Goal: Task Accomplishment & Management: Use online tool/utility

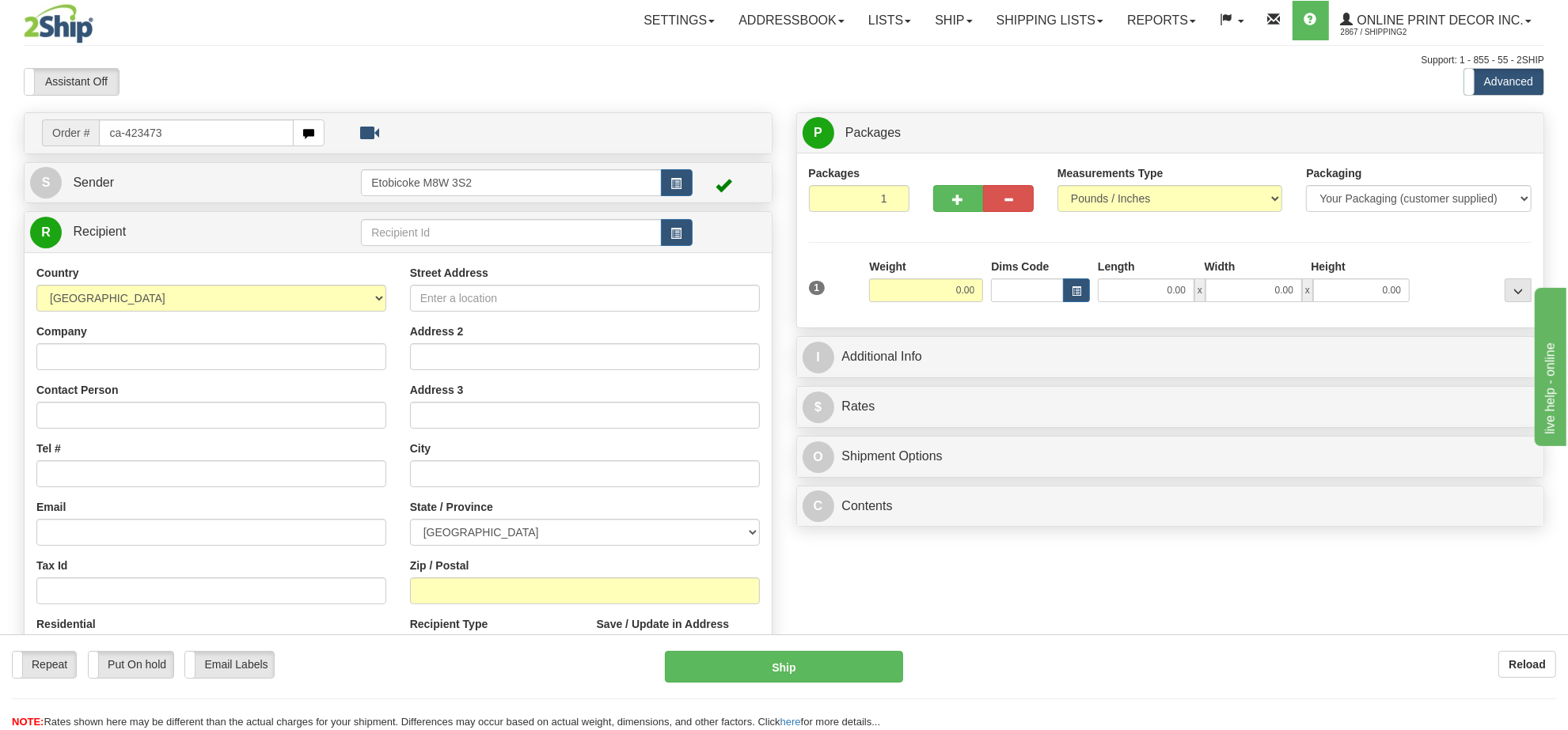
type input "ca-423473"
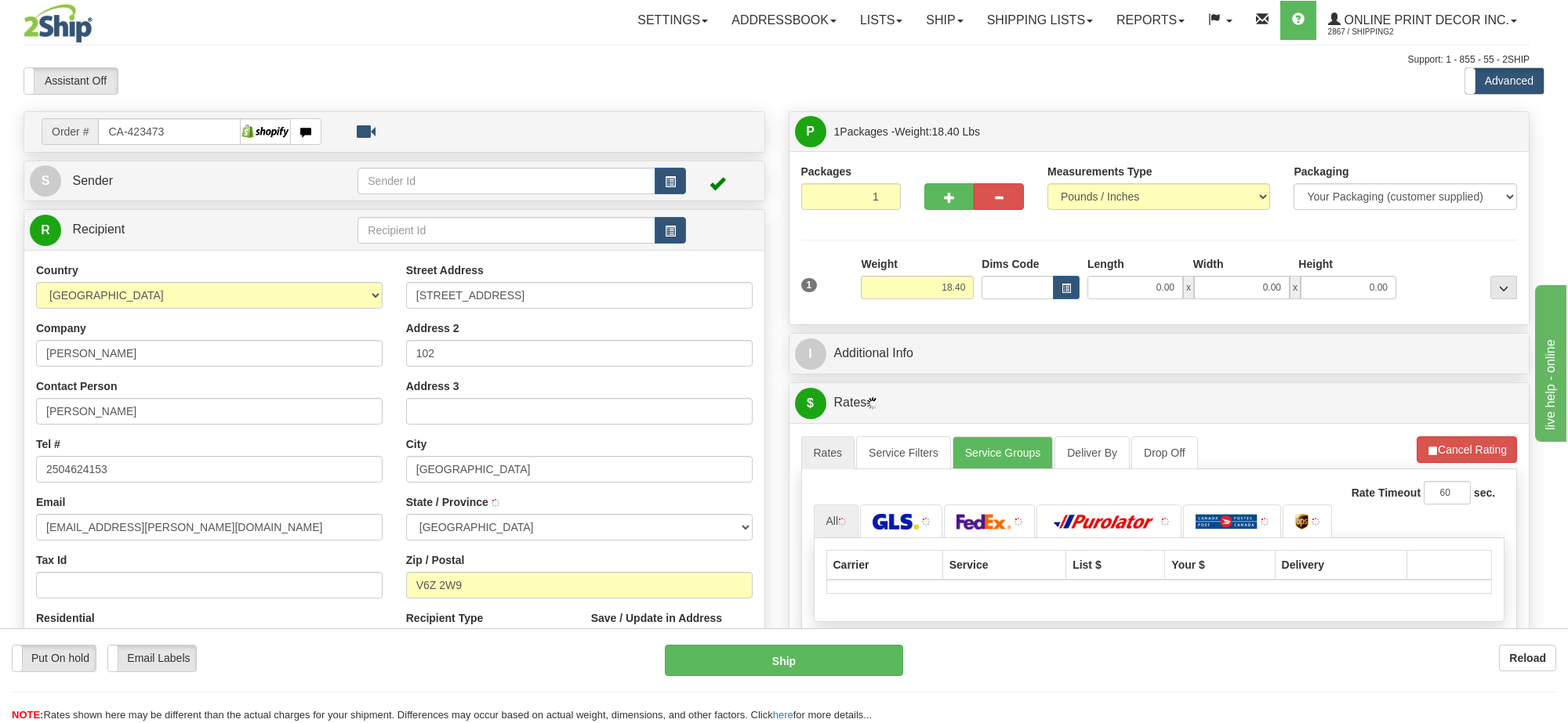
type input "[GEOGRAPHIC_DATA]"
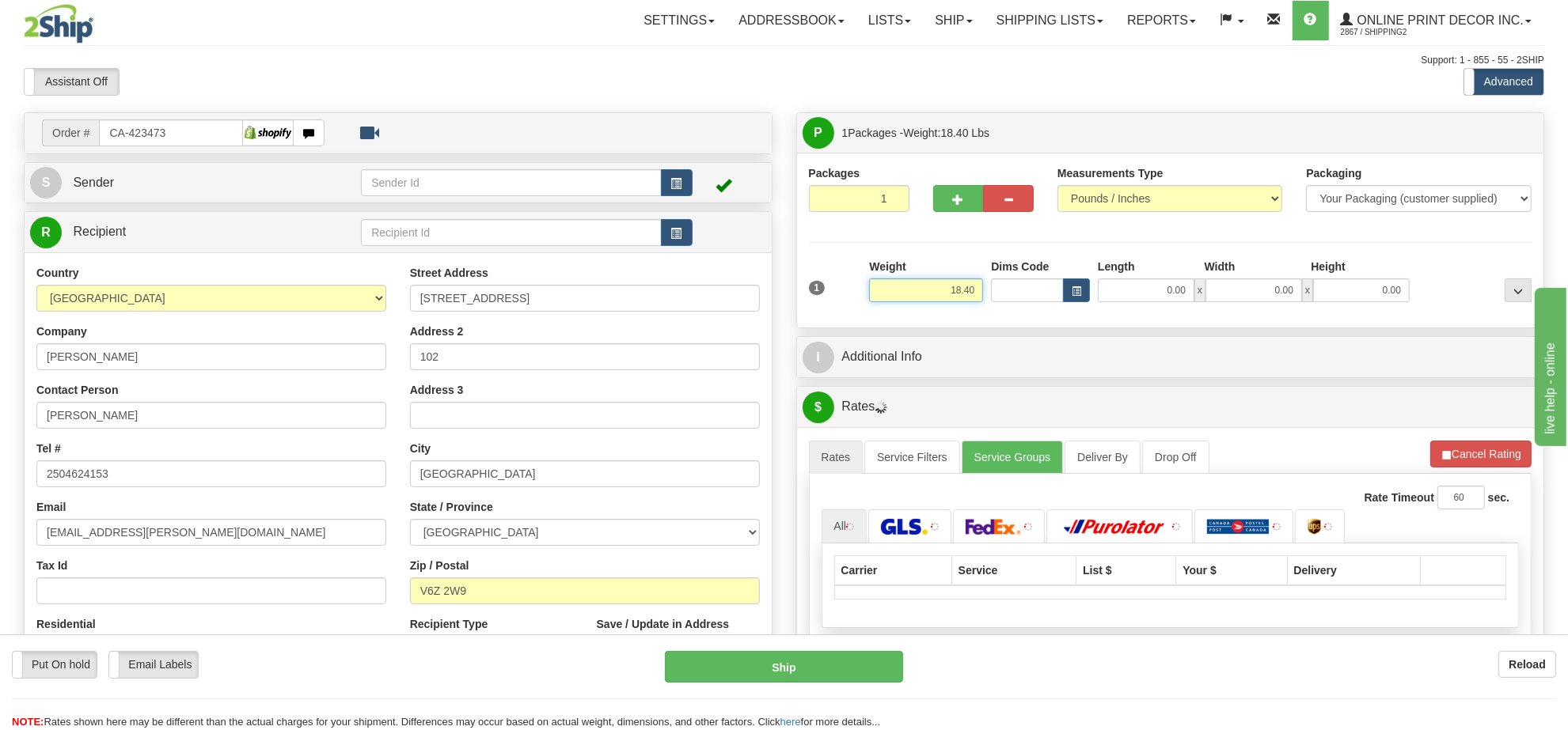
click at [963, 298] on input "18.40" at bounding box center [926, 290] width 114 height 24
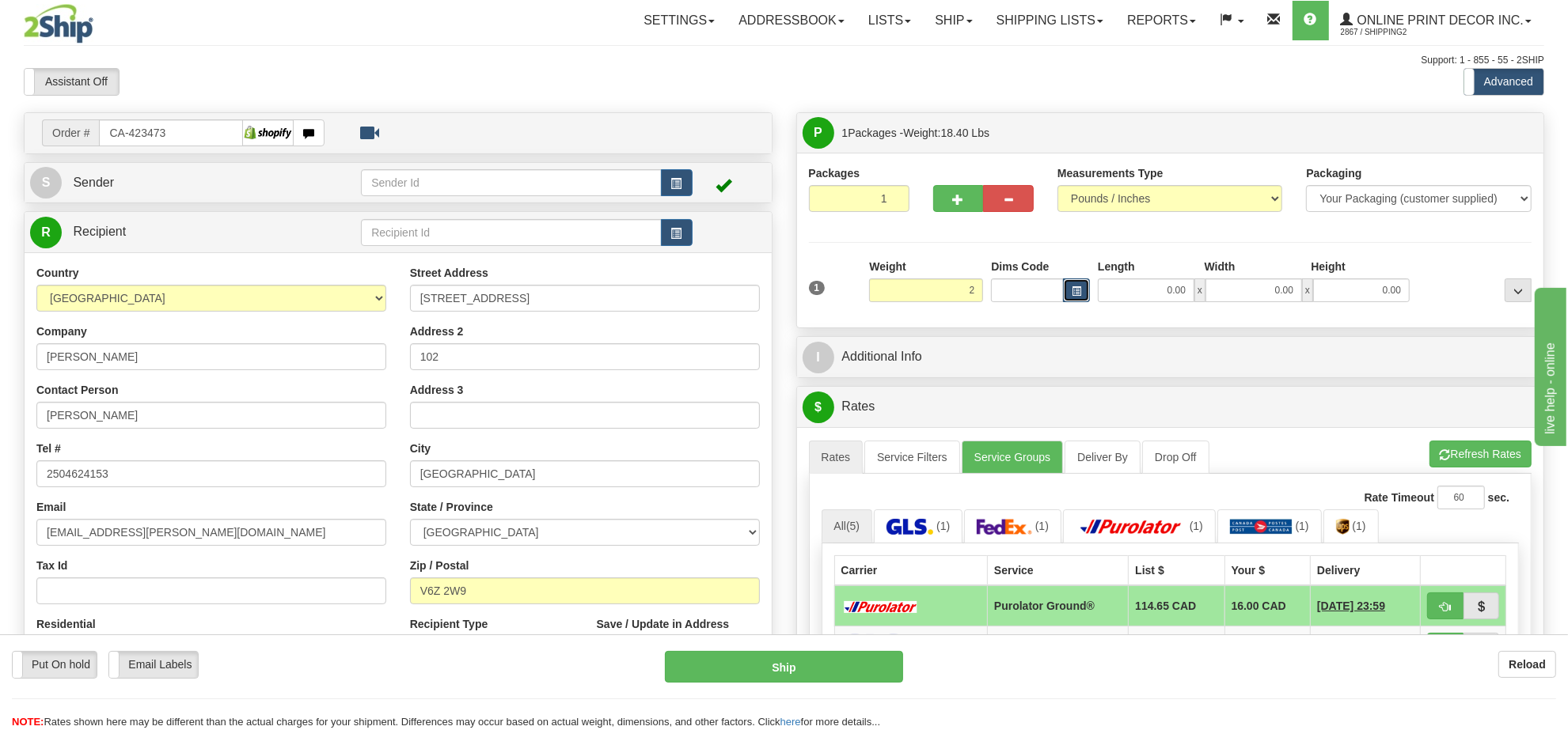
type input "2.00"
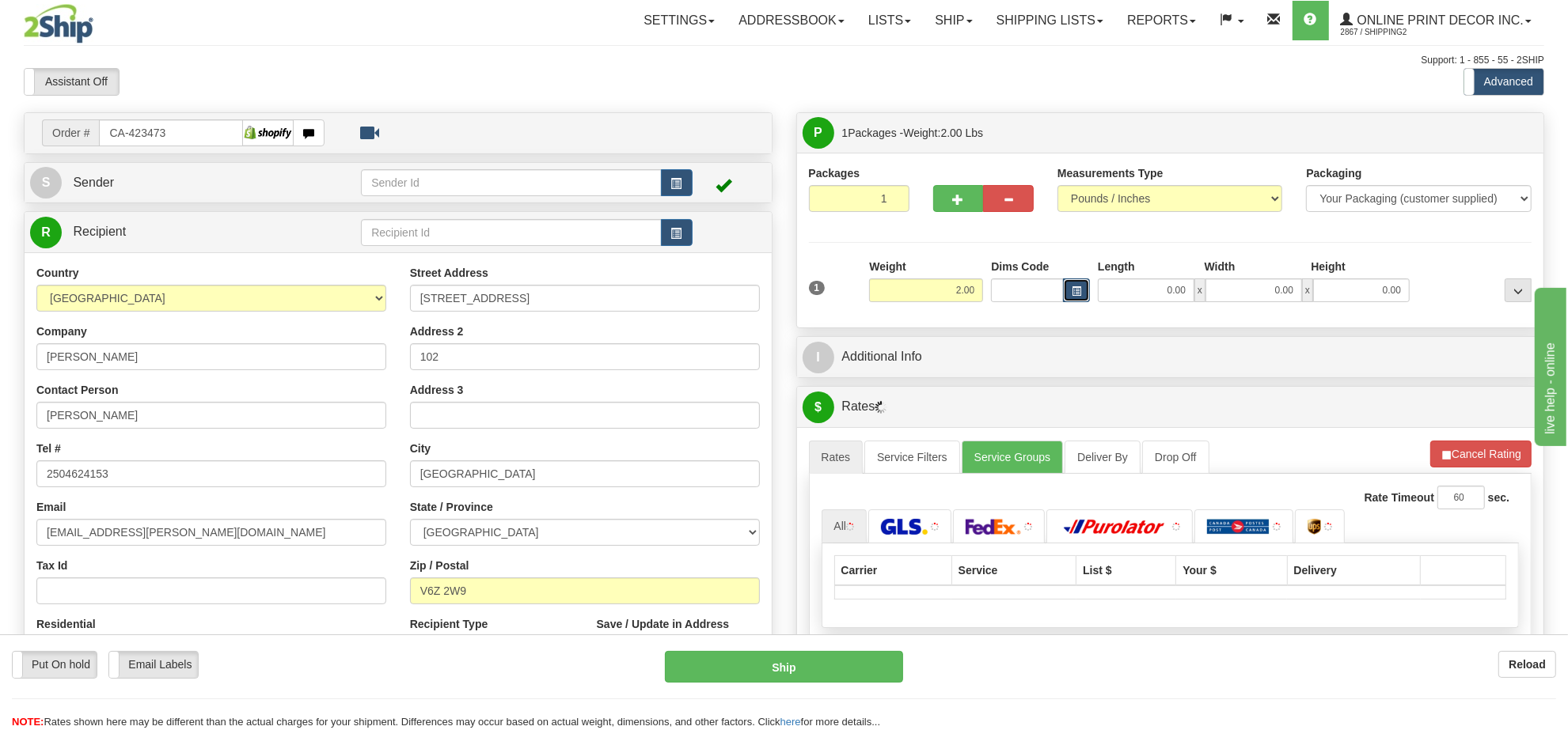
click at [1072, 295] on span "button" at bounding box center [1077, 291] width 10 height 9
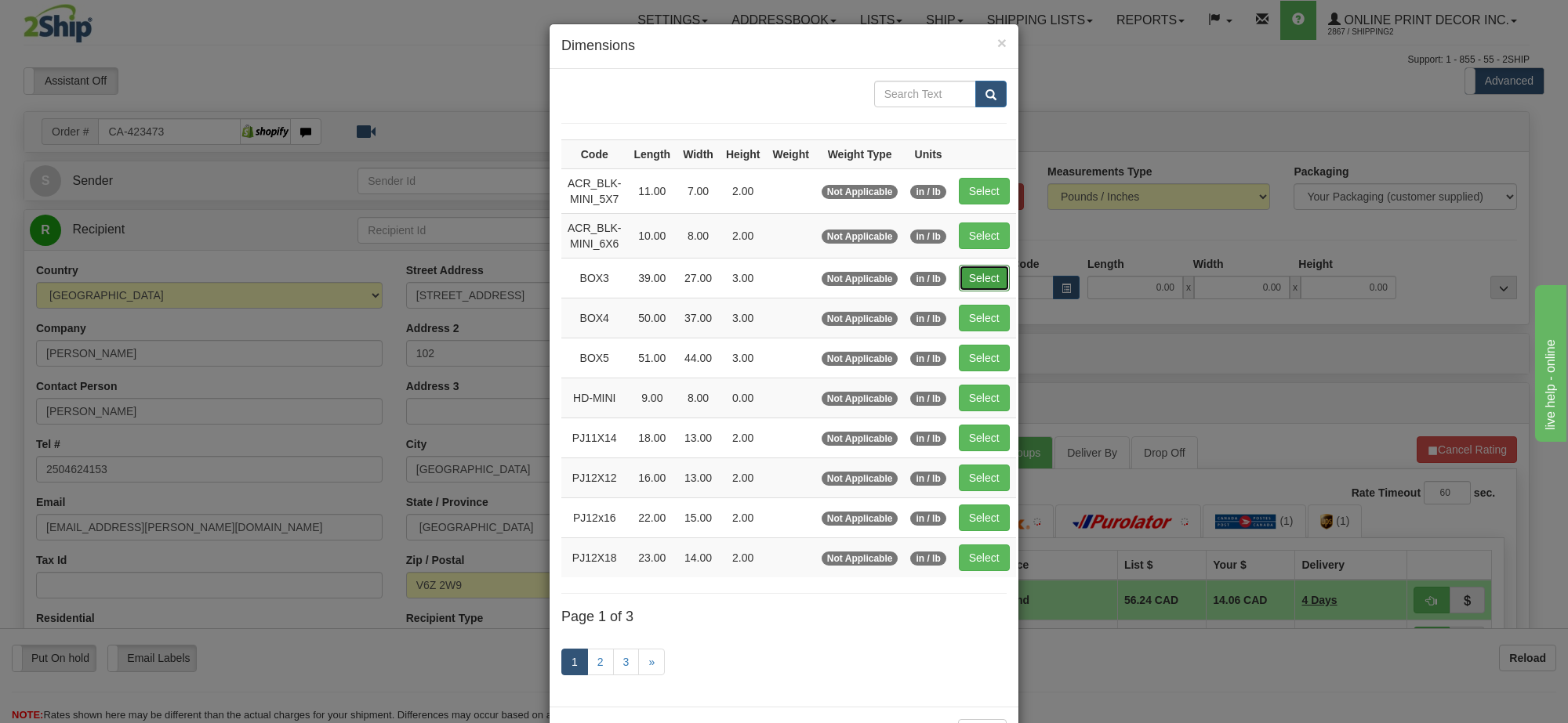
click at [986, 283] on button "Select" at bounding box center [984, 278] width 51 height 27
type input "BOX3"
type input "39.00"
type input "27.00"
type input "3.00"
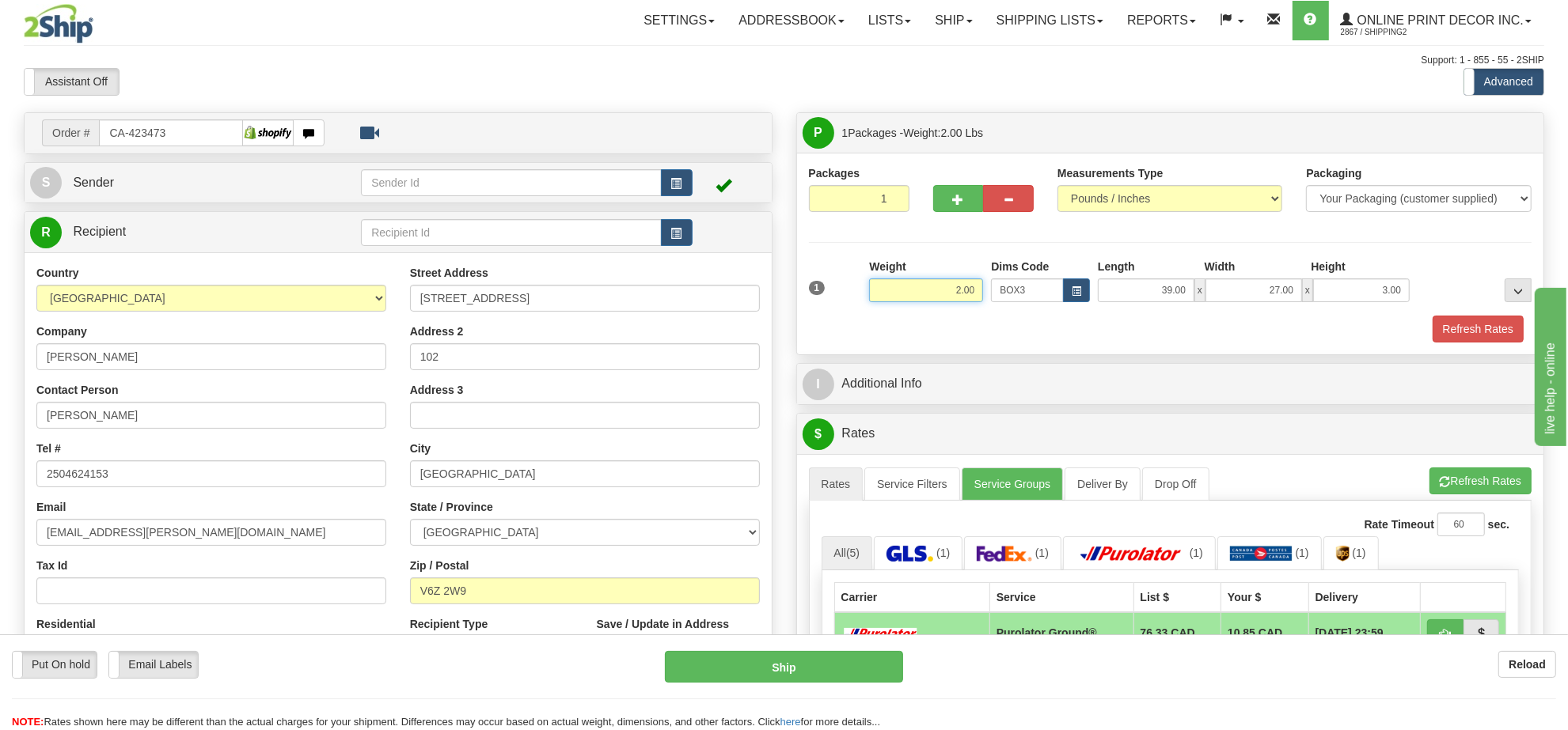
click at [947, 298] on input "2.00" at bounding box center [926, 290] width 114 height 24
type input "22.00"
click at [1521, 483] on li "Refresh Rates Cancel Rating" at bounding box center [1480, 481] width 102 height 27
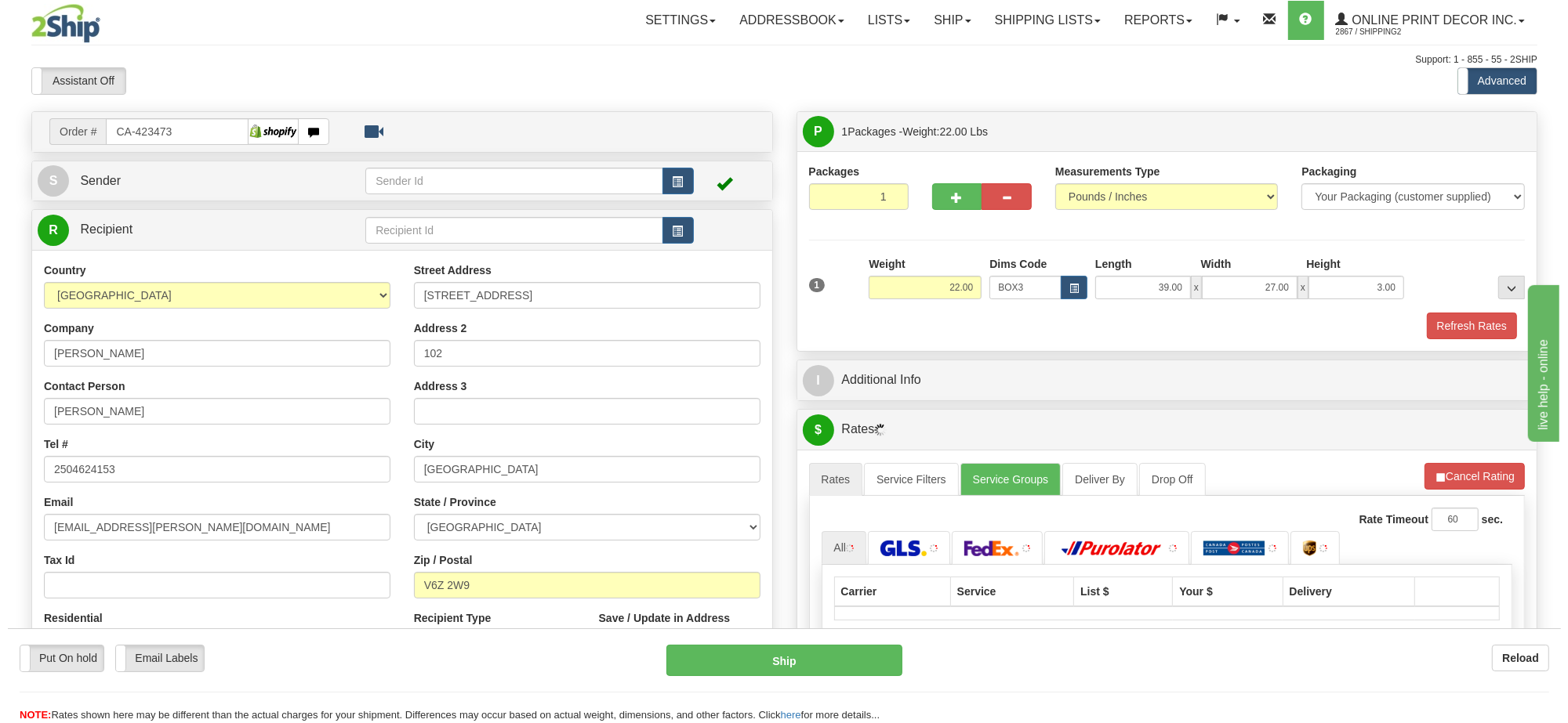
scroll to position [196, 0]
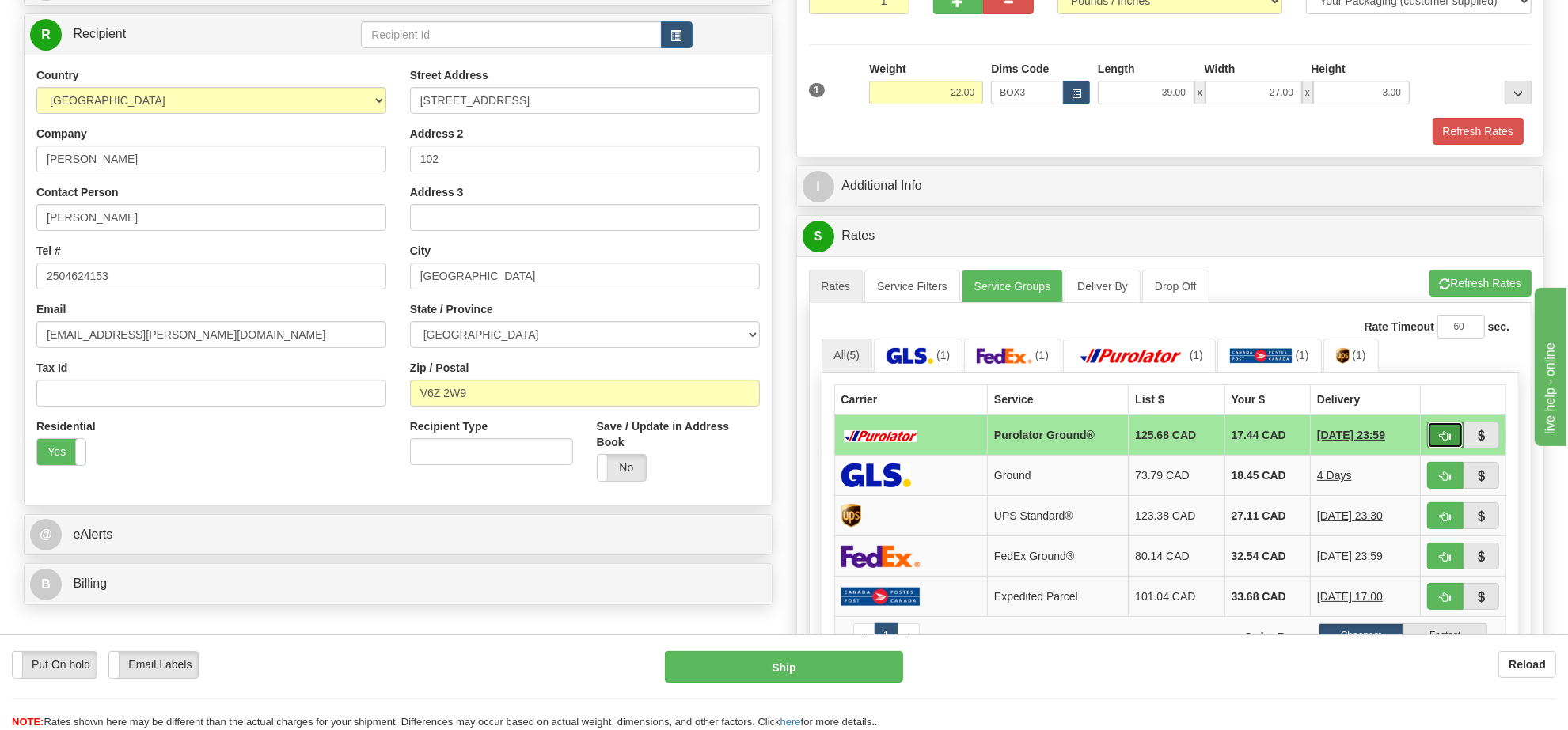
click at [1442, 441] on span "button" at bounding box center [1446, 437] width 11 height 11
type input "260"
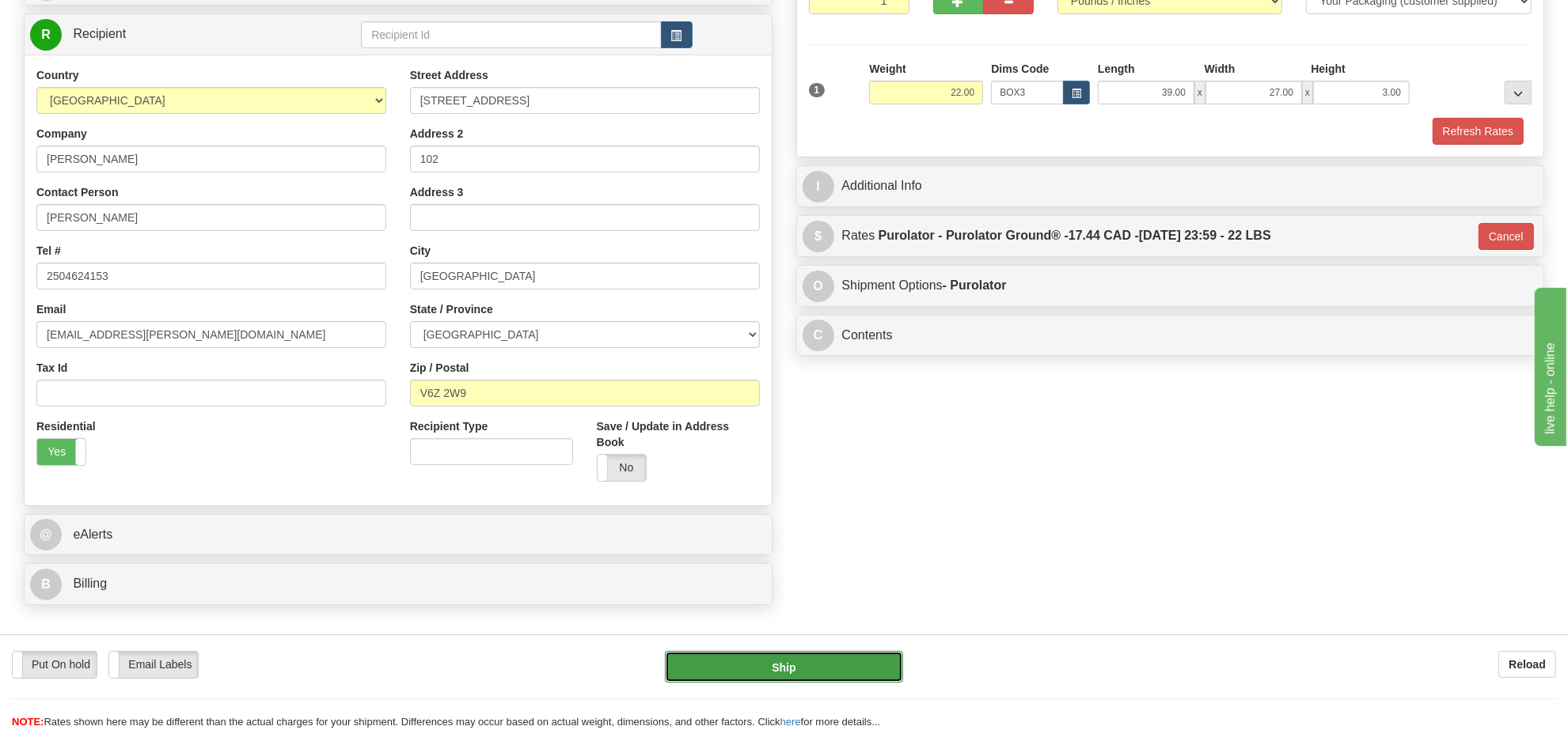
click at [849, 673] on button "Ship" at bounding box center [784, 667] width 237 height 32
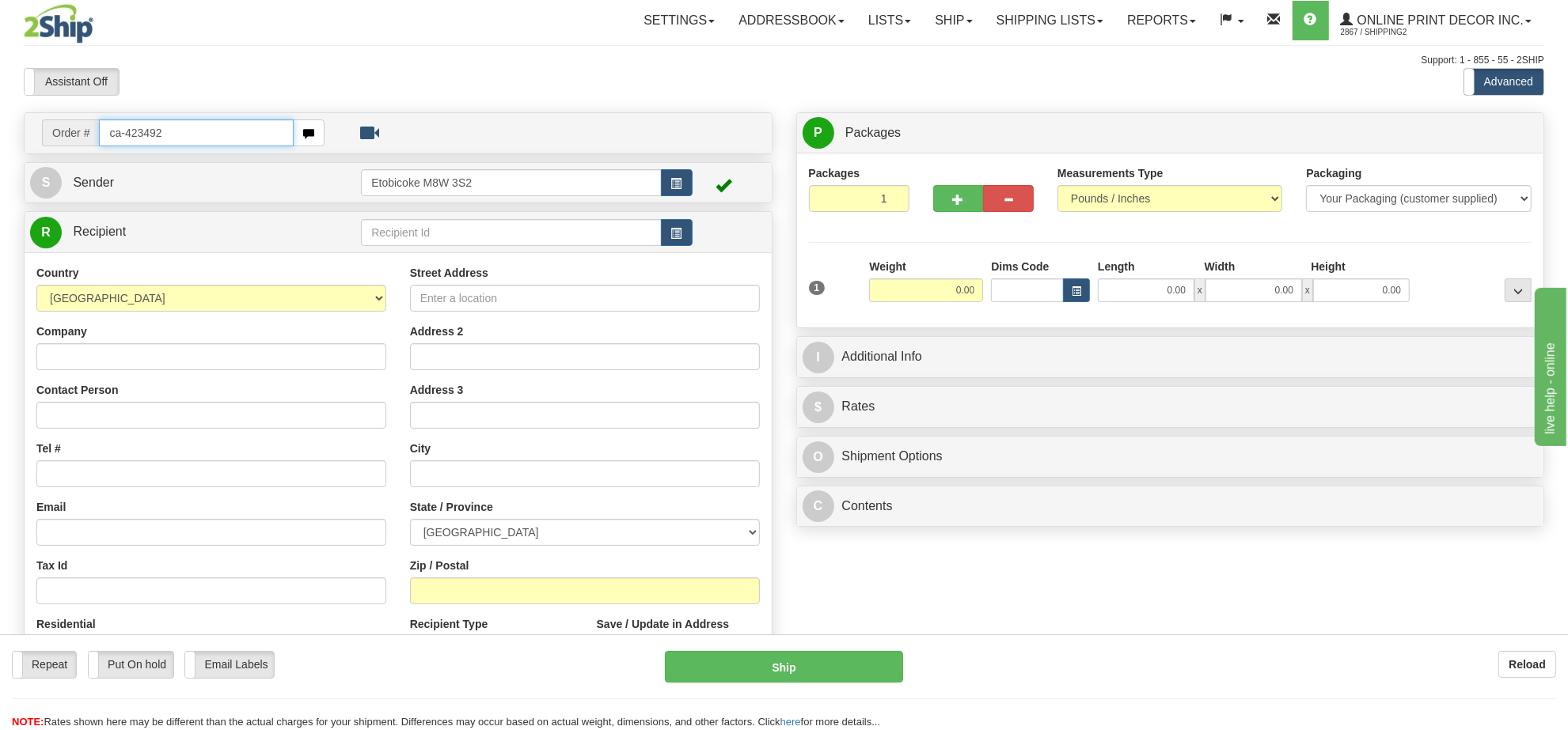
type input "ca-423492"
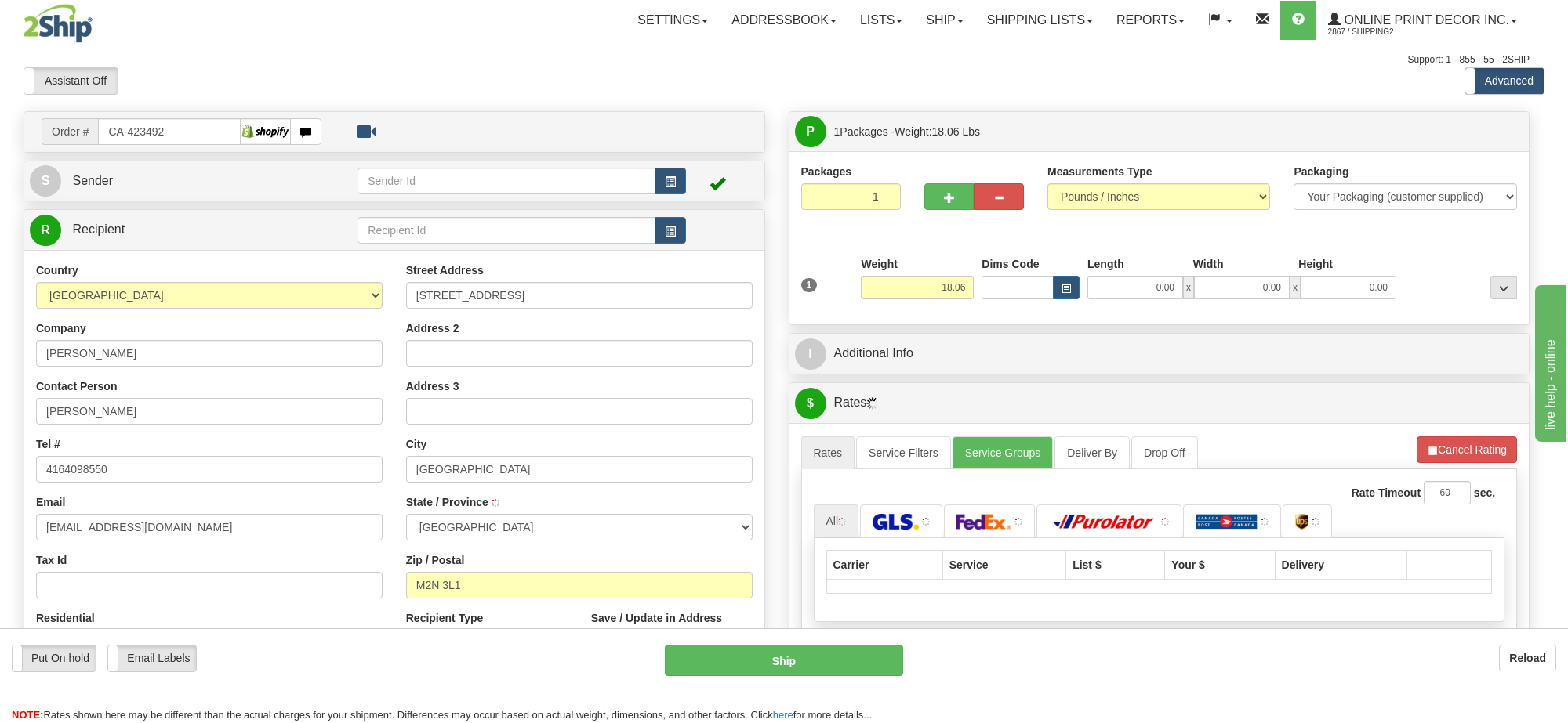
type input "NORTH YORK"
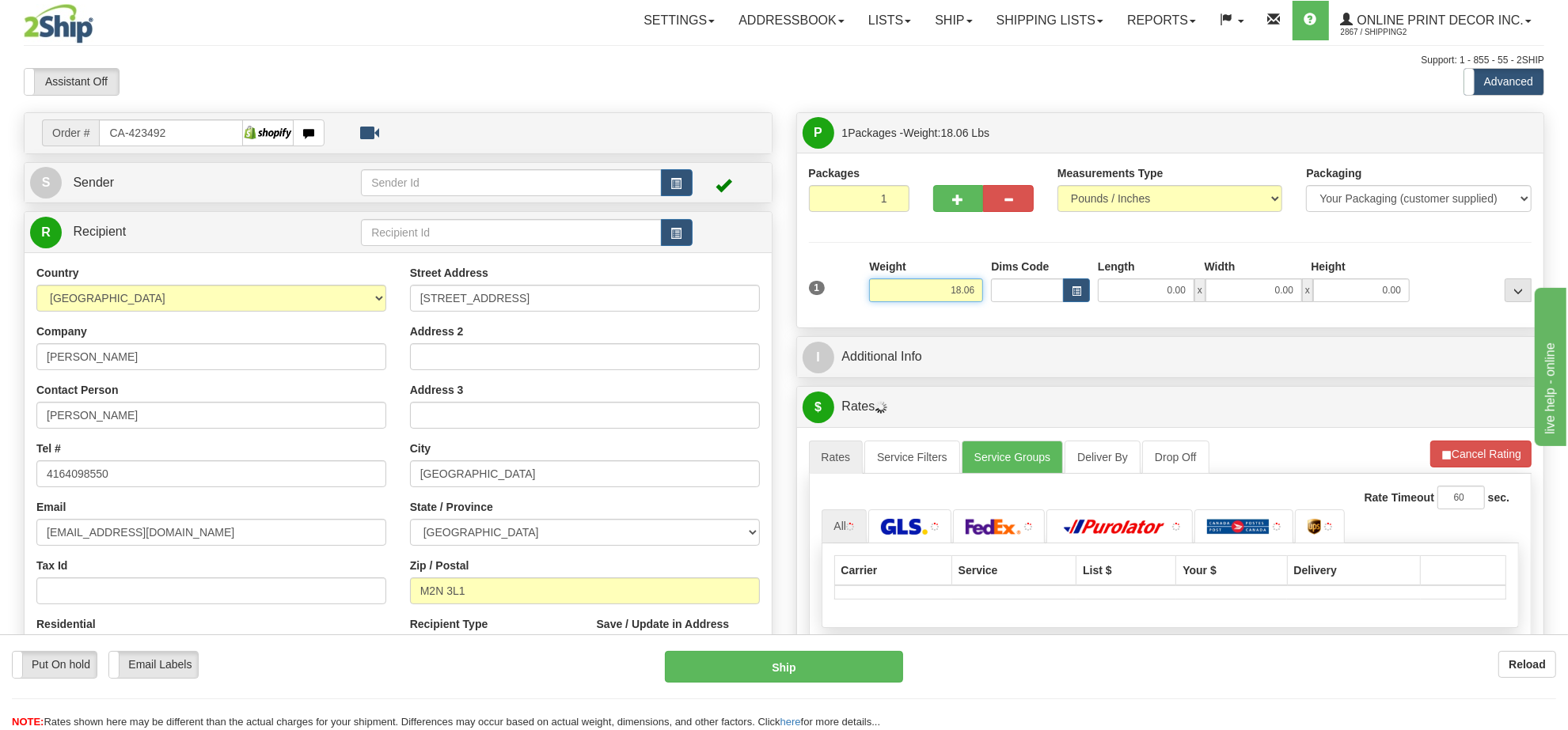
click at [960, 293] on input "18.06" at bounding box center [926, 290] width 114 height 24
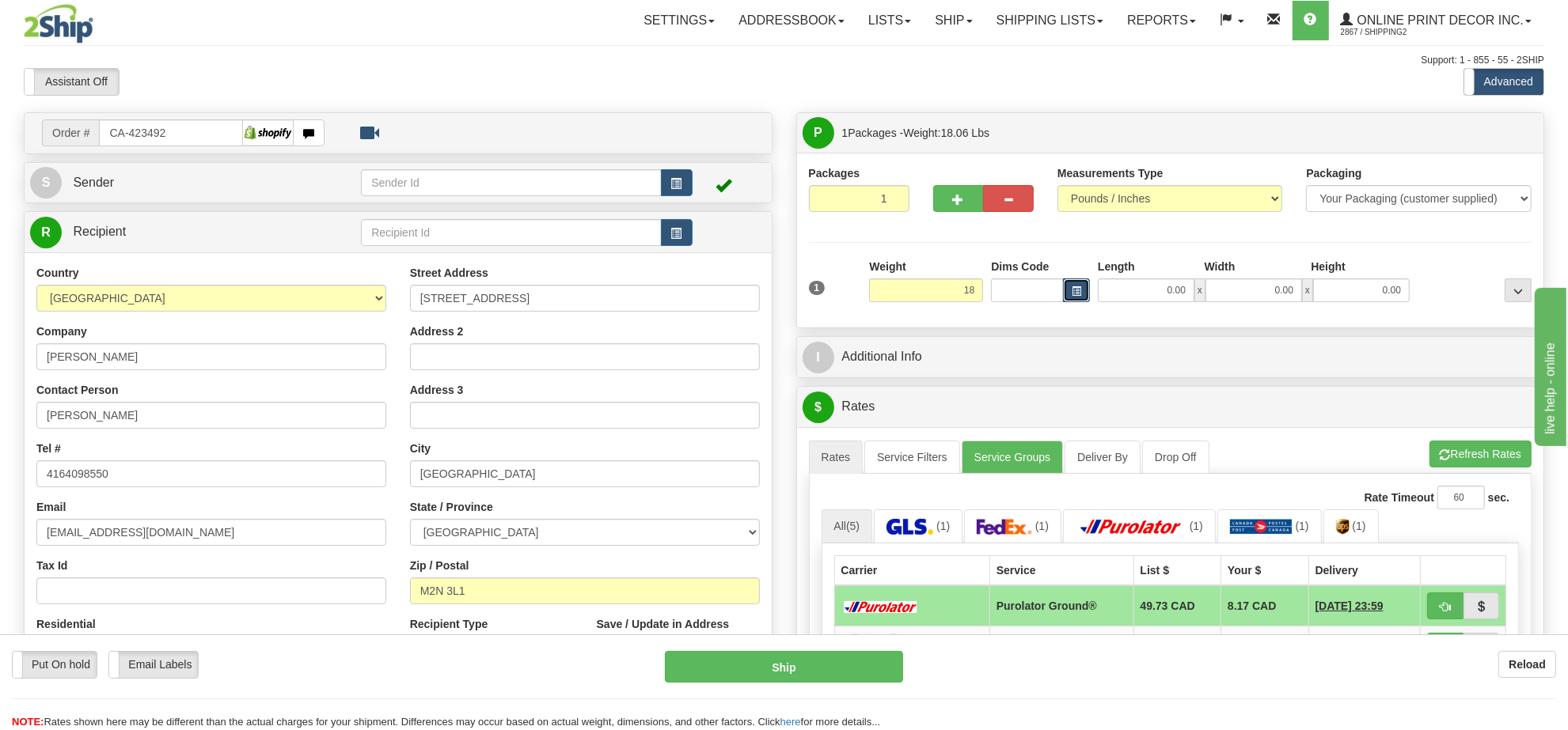
type input "18.00"
click at [1076, 302] on button "button" at bounding box center [1076, 290] width 27 height 24
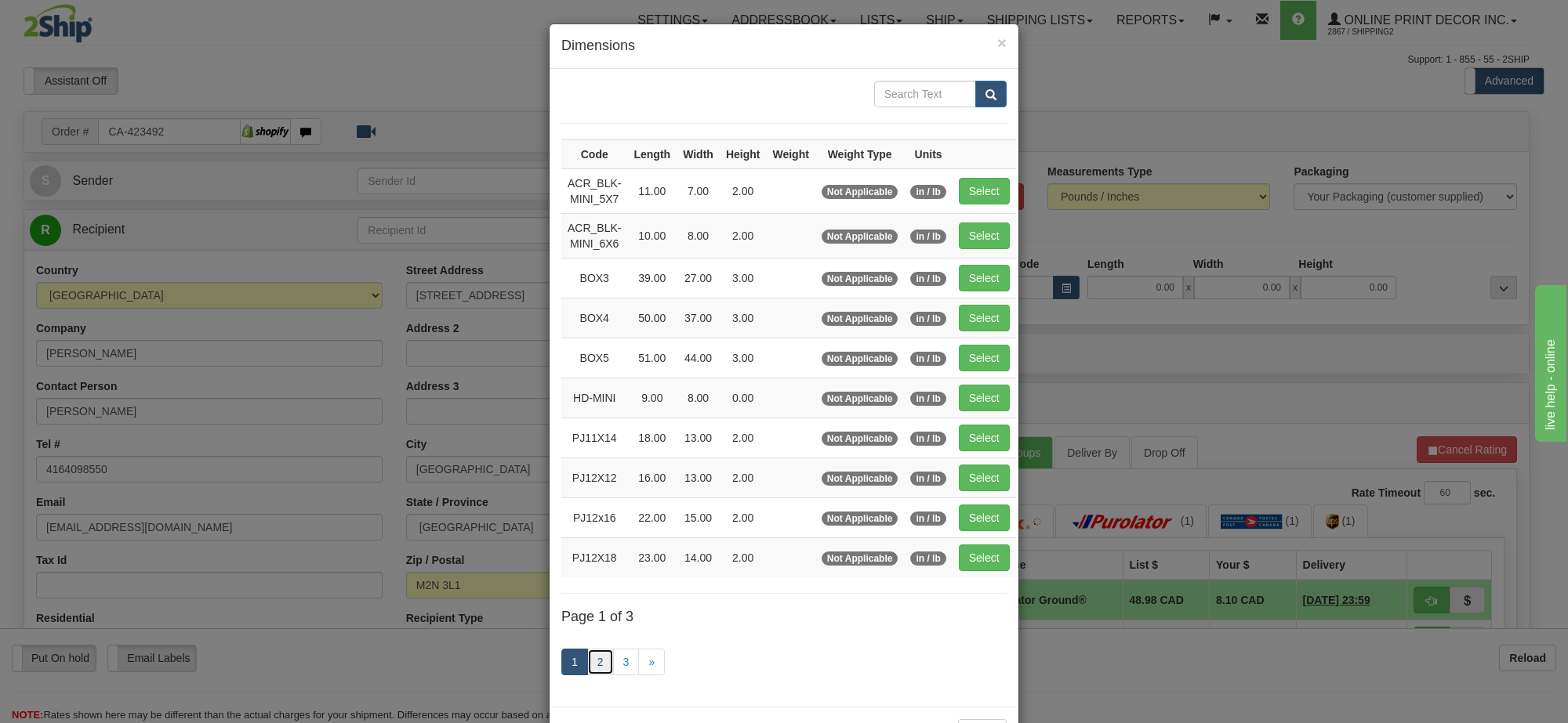
click at [587, 675] on link "2" at bounding box center [600, 661] width 27 height 27
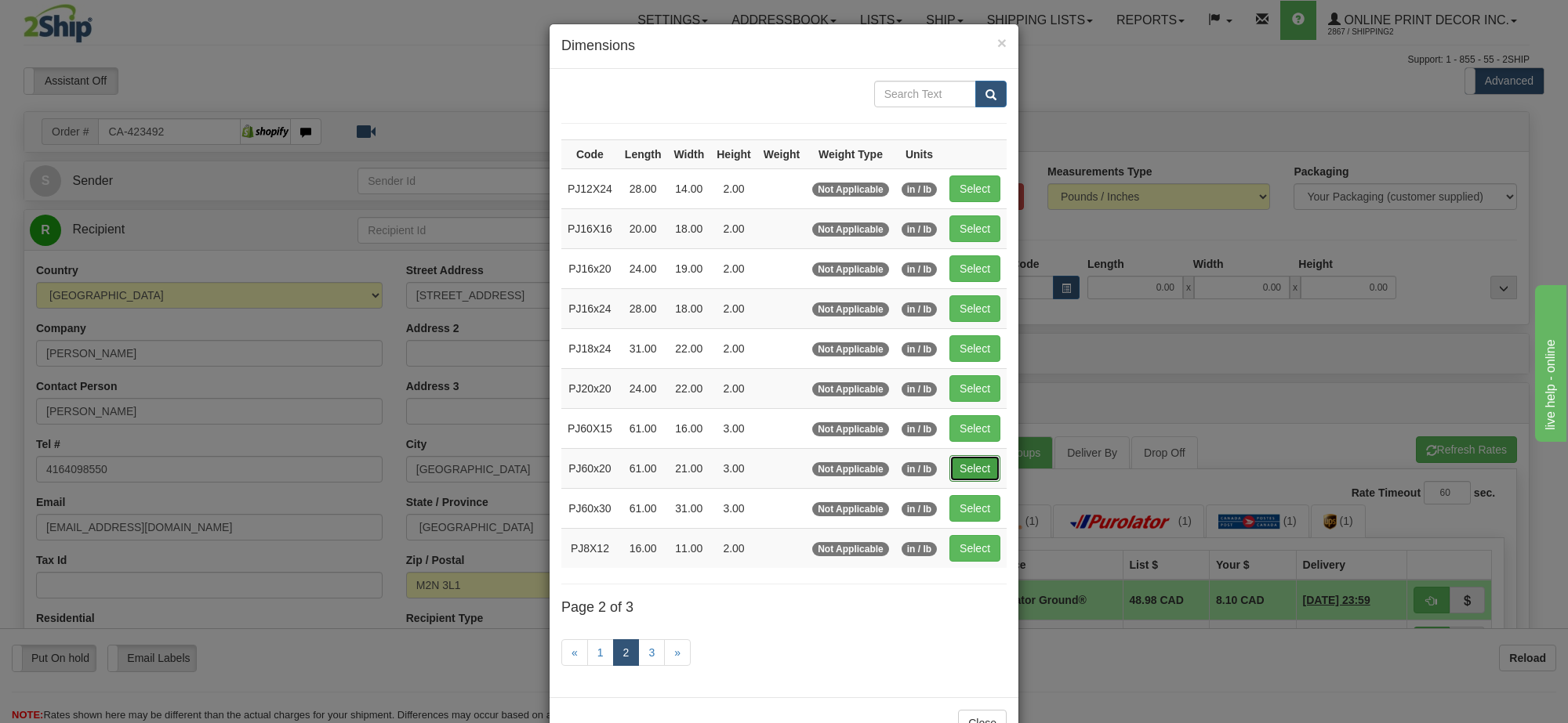
click at [980, 470] on button "Select" at bounding box center [974, 468] width 51 height 27
type input "PJ60x20"
type input "61.00"
type input "21.00"
type input "3.00"
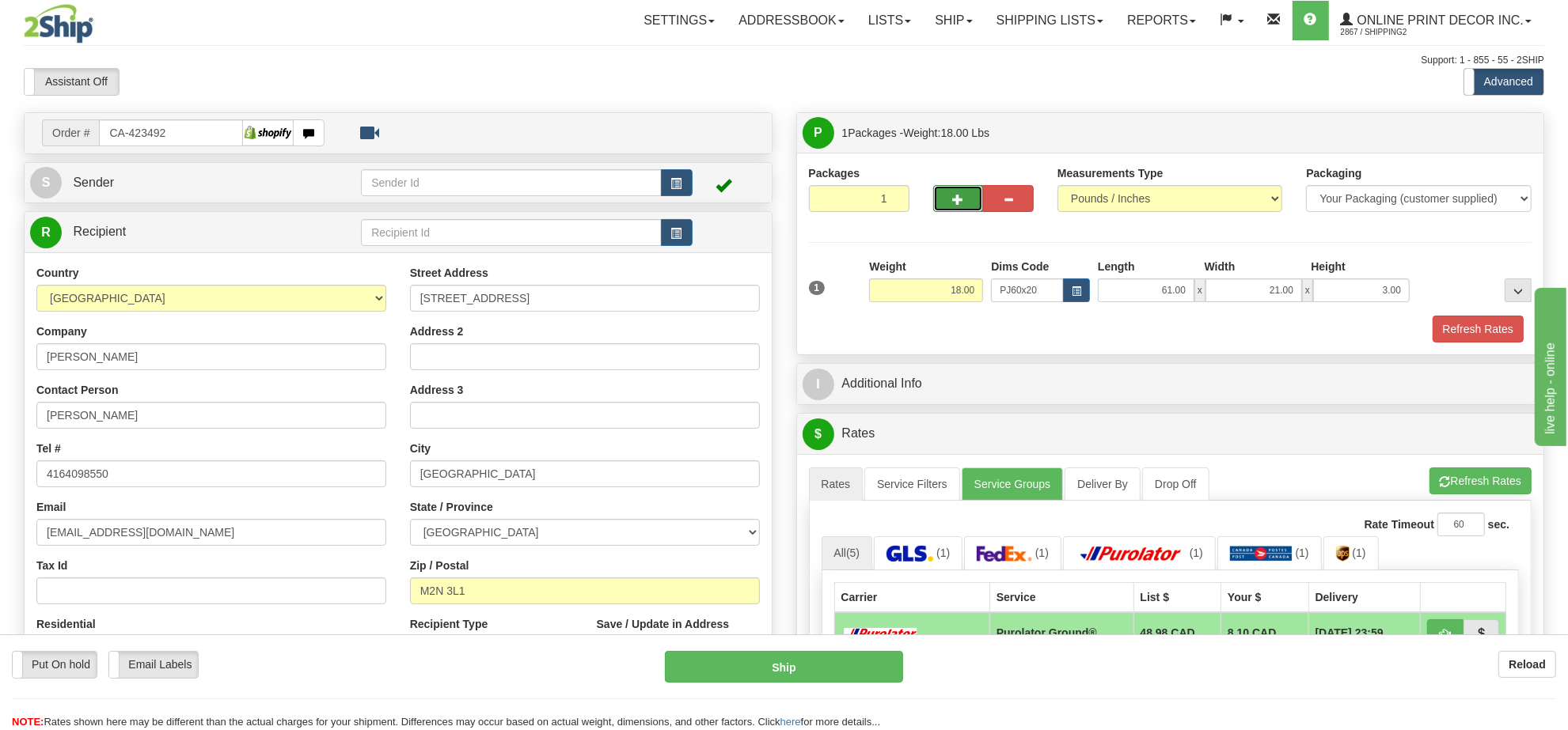
click at [959, 198] on span "button" at bounding box center [959, 199] width 11 height 11
radio input "true"
type input "2"
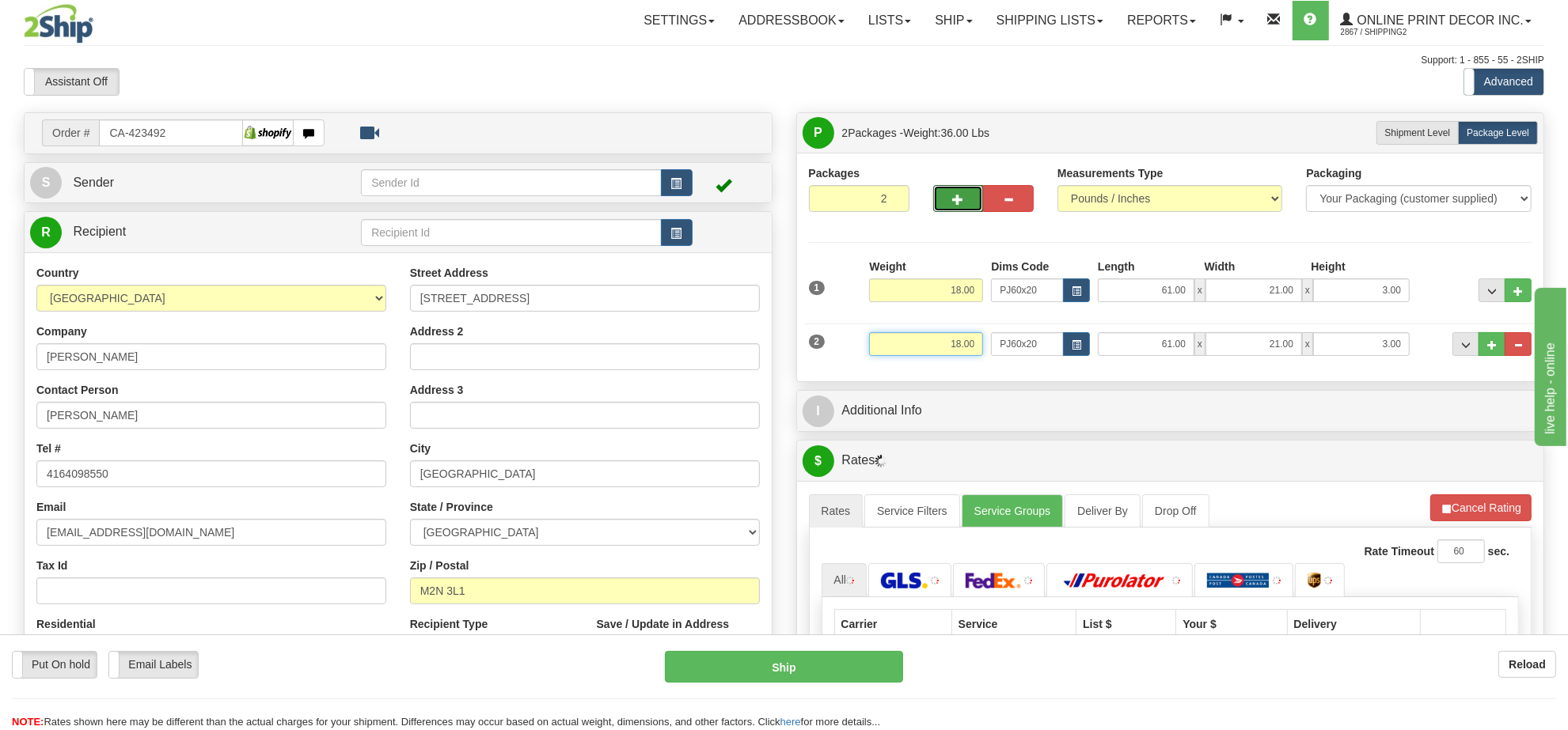
click at [941, 340] on input "18.00" at bounding box center [926, 344] width 114 height 24
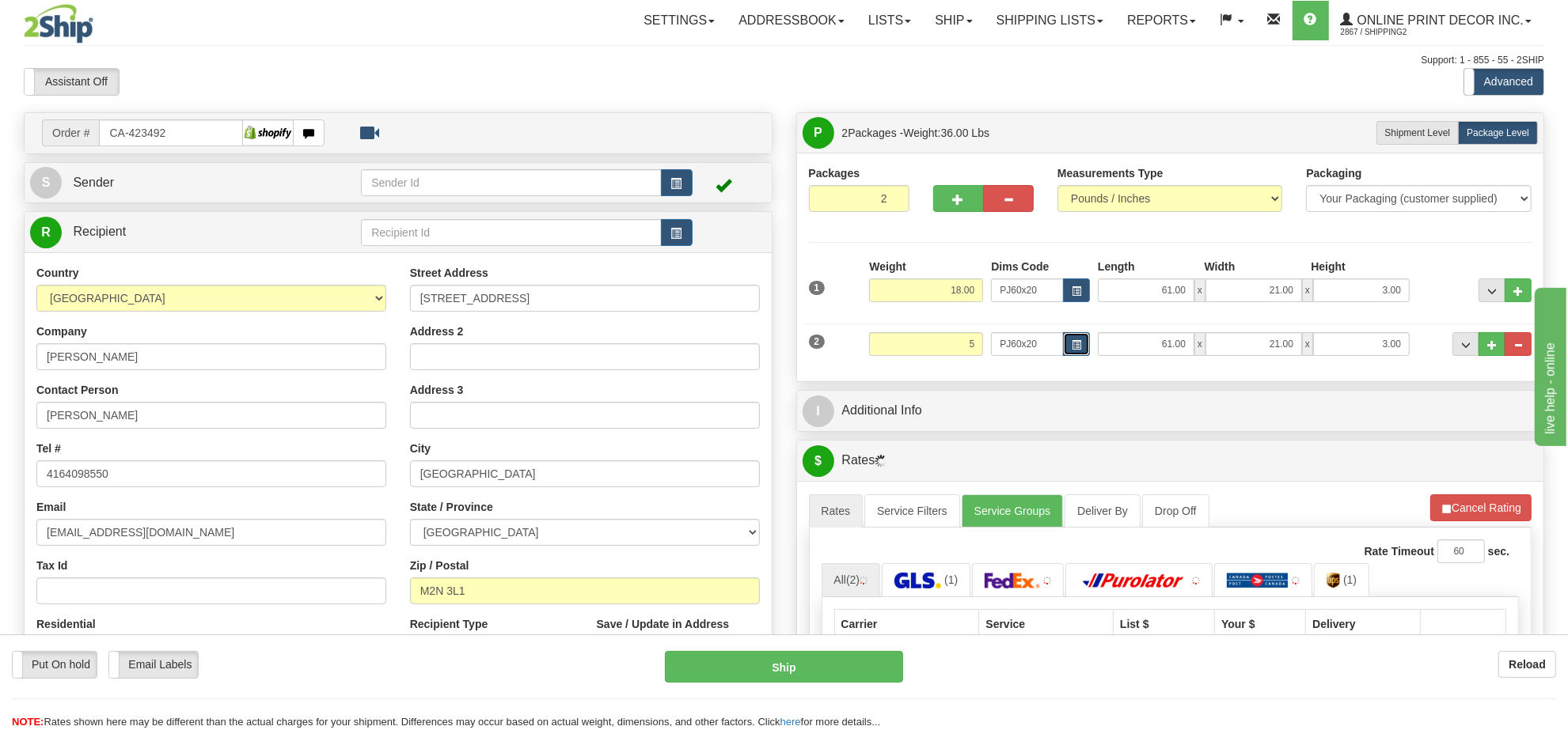
type input "5.00"
click at [1083, 336] on button "button" at bounding box center [1076, 344] width 27 height 24
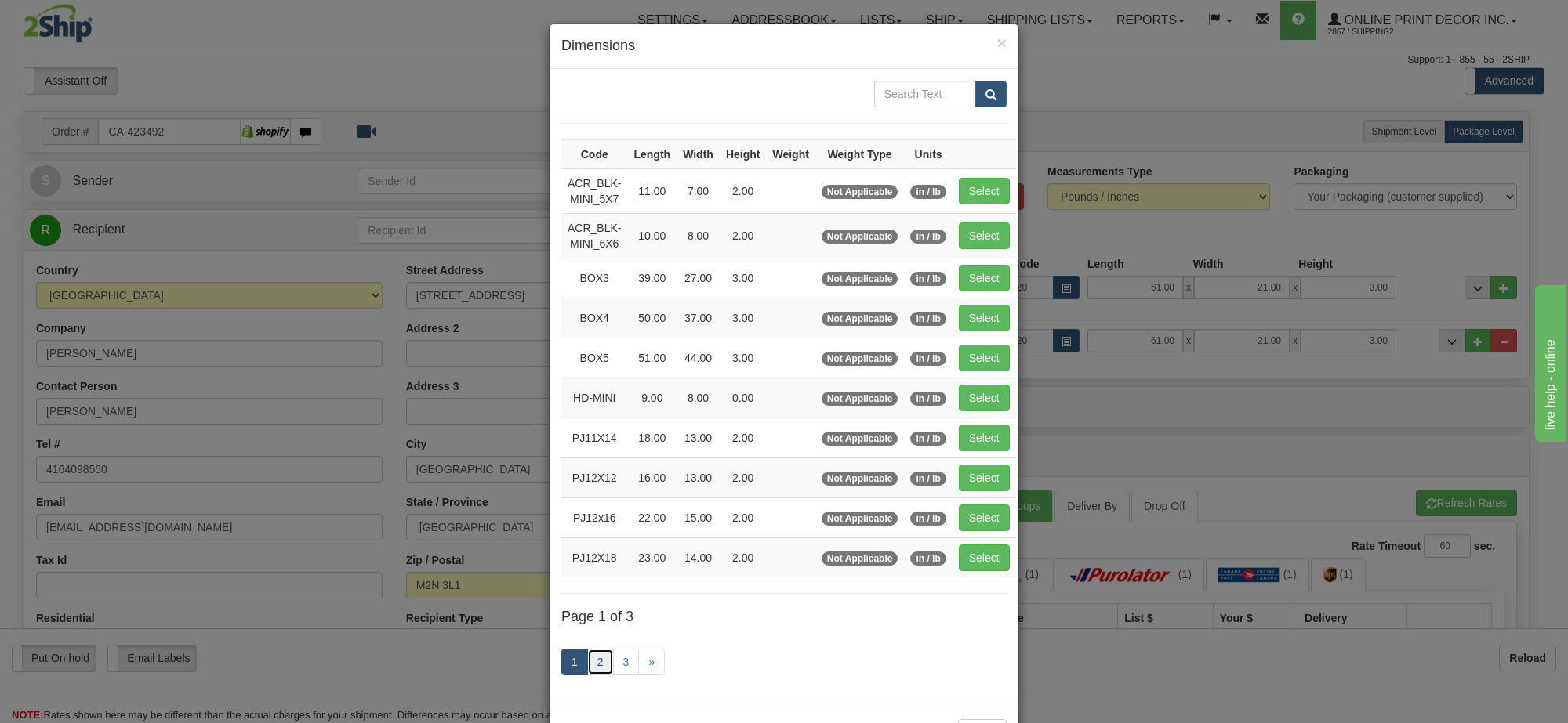
click at [599, 663] on link "2" at bounding box center [600, 661] width 27 height 27
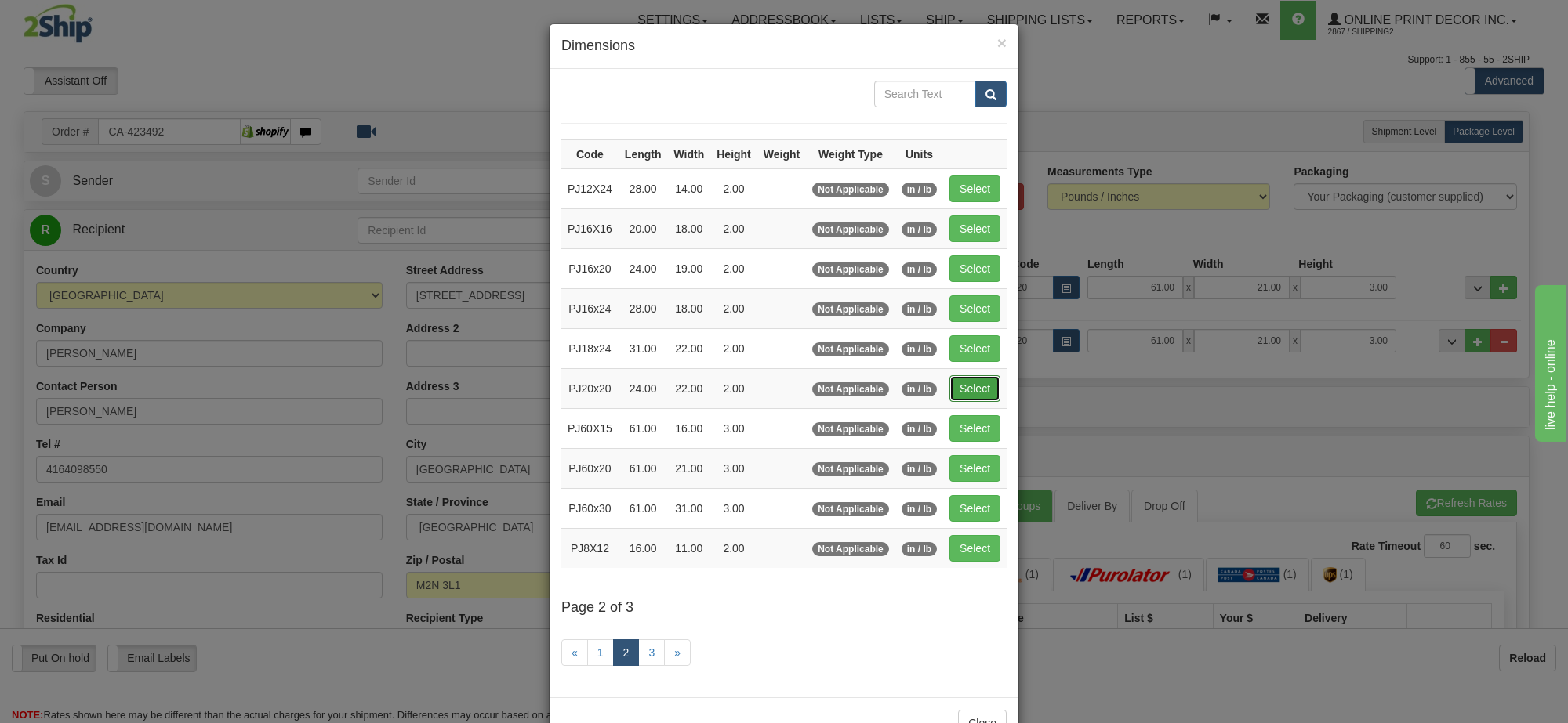
click at [973, 388] on button "Select" at bounding box center [974, 389] width 51 height 27
type input "PJ20x20"
type input "24.00"
type input "22.00"
type input "2.00"
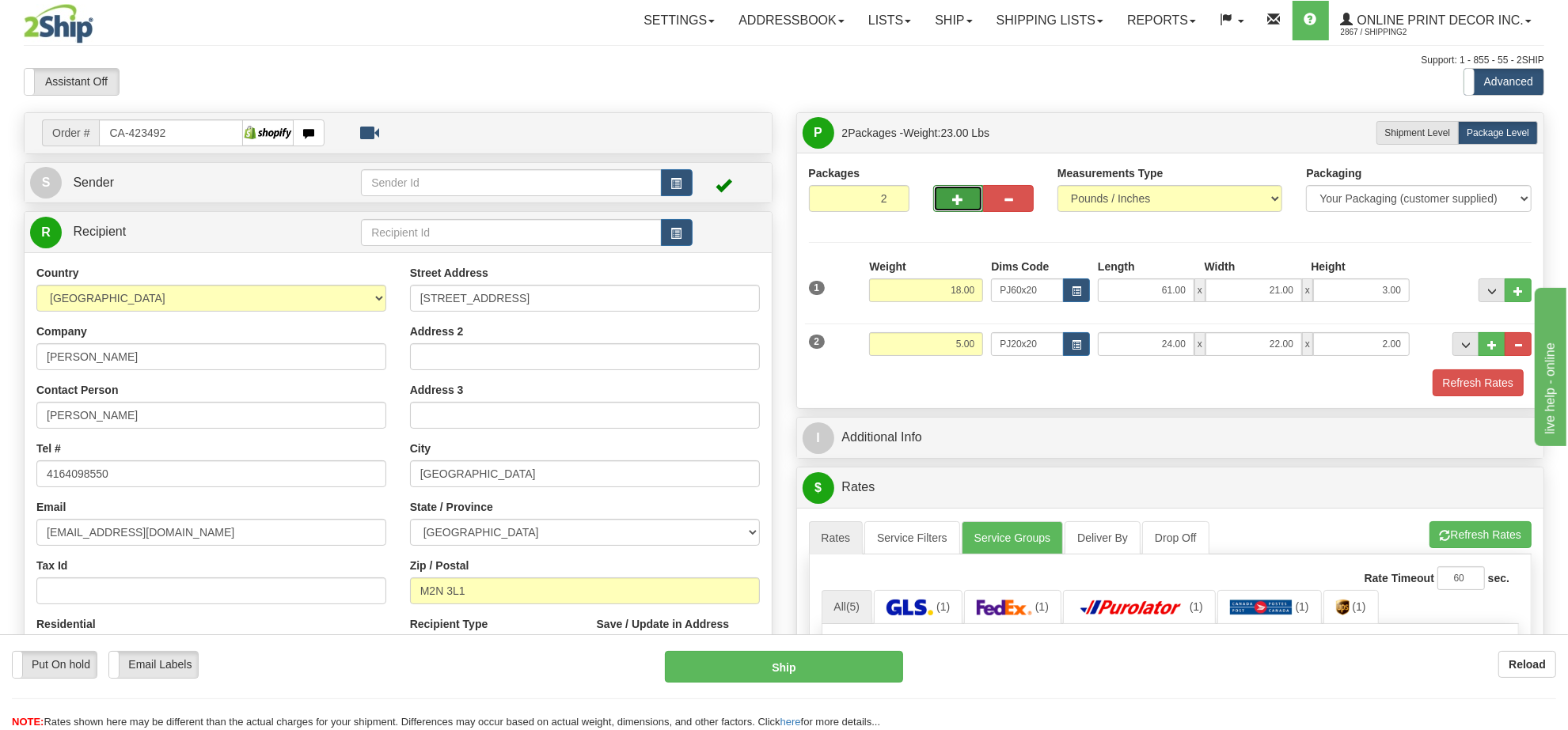
click at [959, 199] on span "button" at bounding box center [959, 199] width 11 height 11
type input "3"
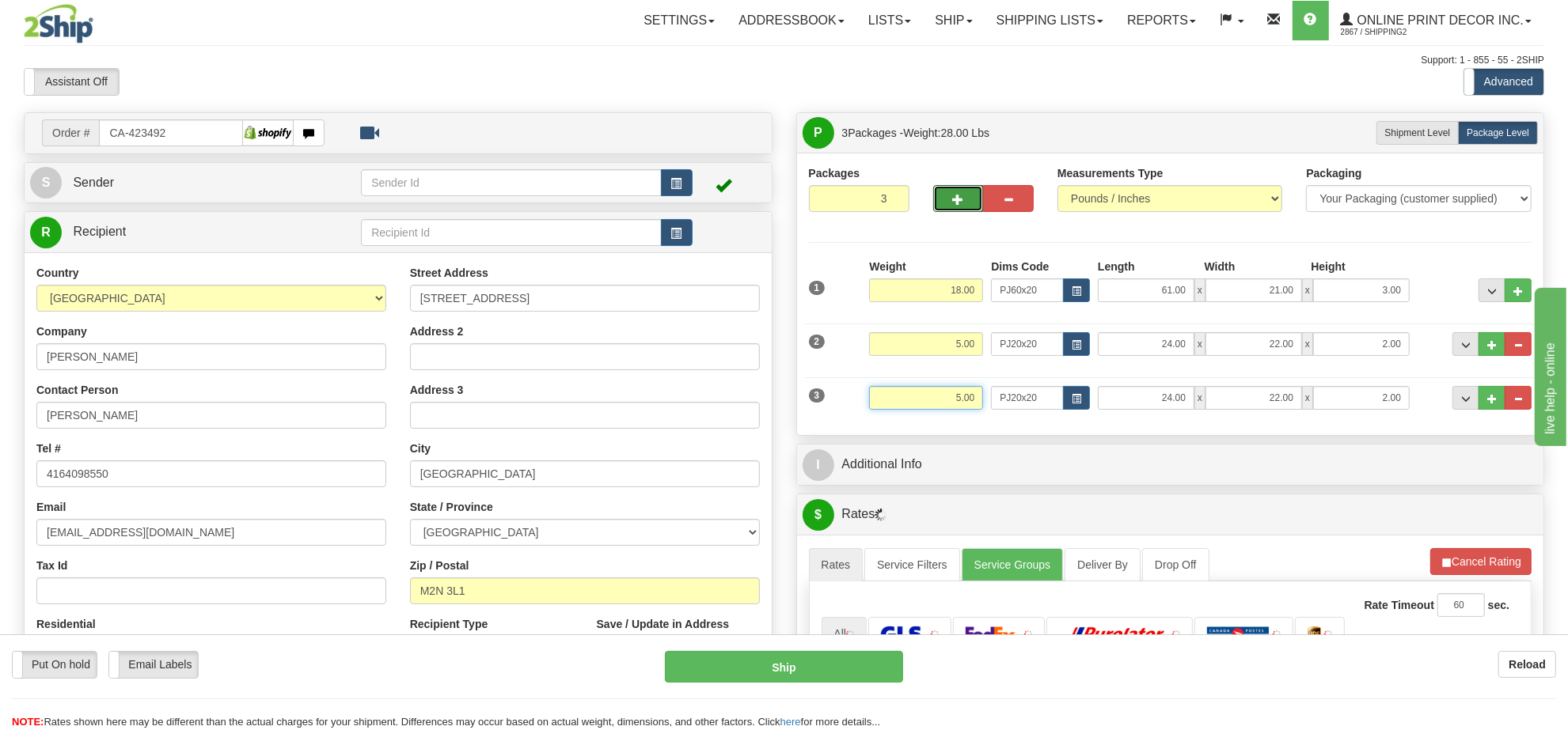
click at [966, 394] on input "5.00" at bounding box center [926, 397] width 114 height 24
type input "2.00"
click at [1091, 400] on div "Dims Code PJ20x20" at bounding box center [1040, 397] width 107 height 24
click at [1087, 400] on button "button" at bounding box center [1076, 397] width 27 height 24
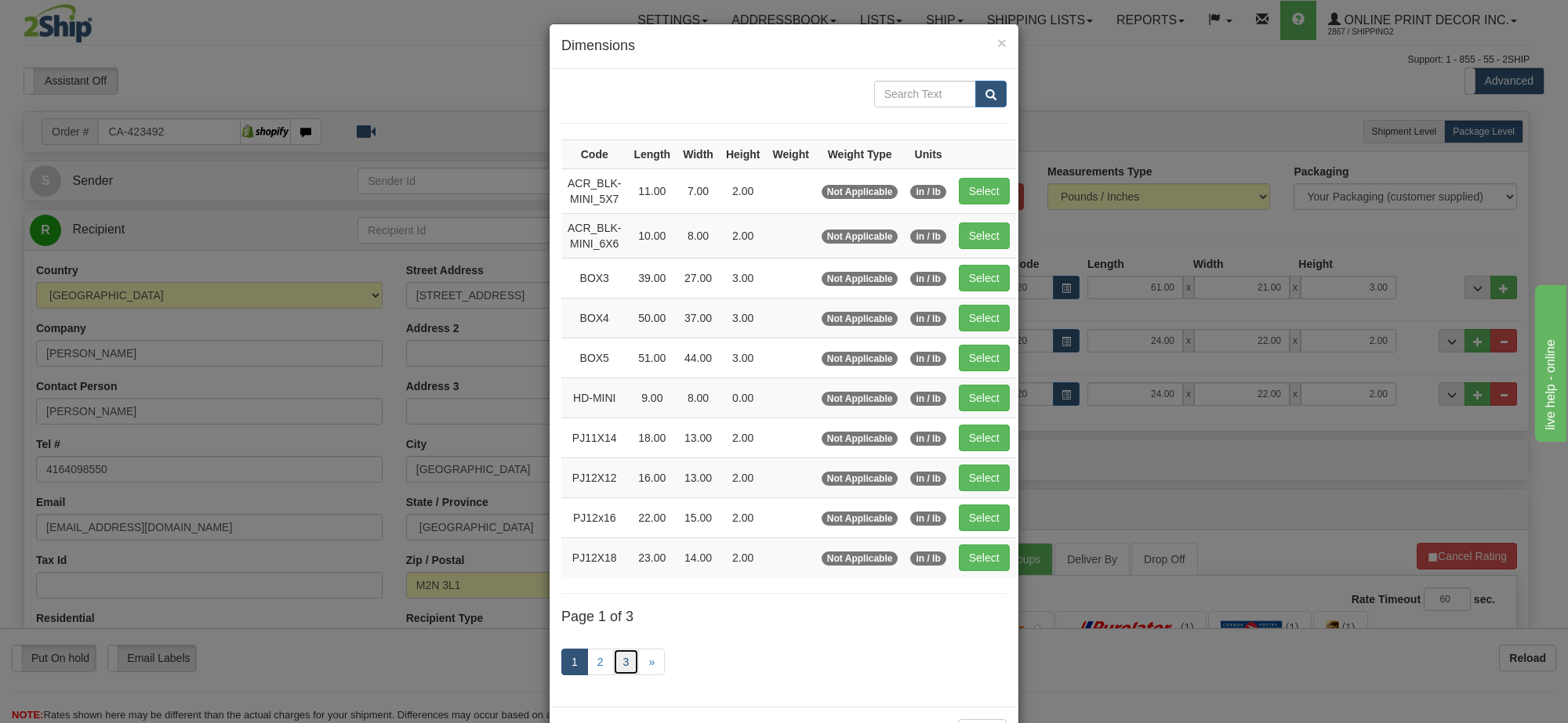
click at [620, 659] on link "3" at bounding box center [626, 661] width 27 height 27
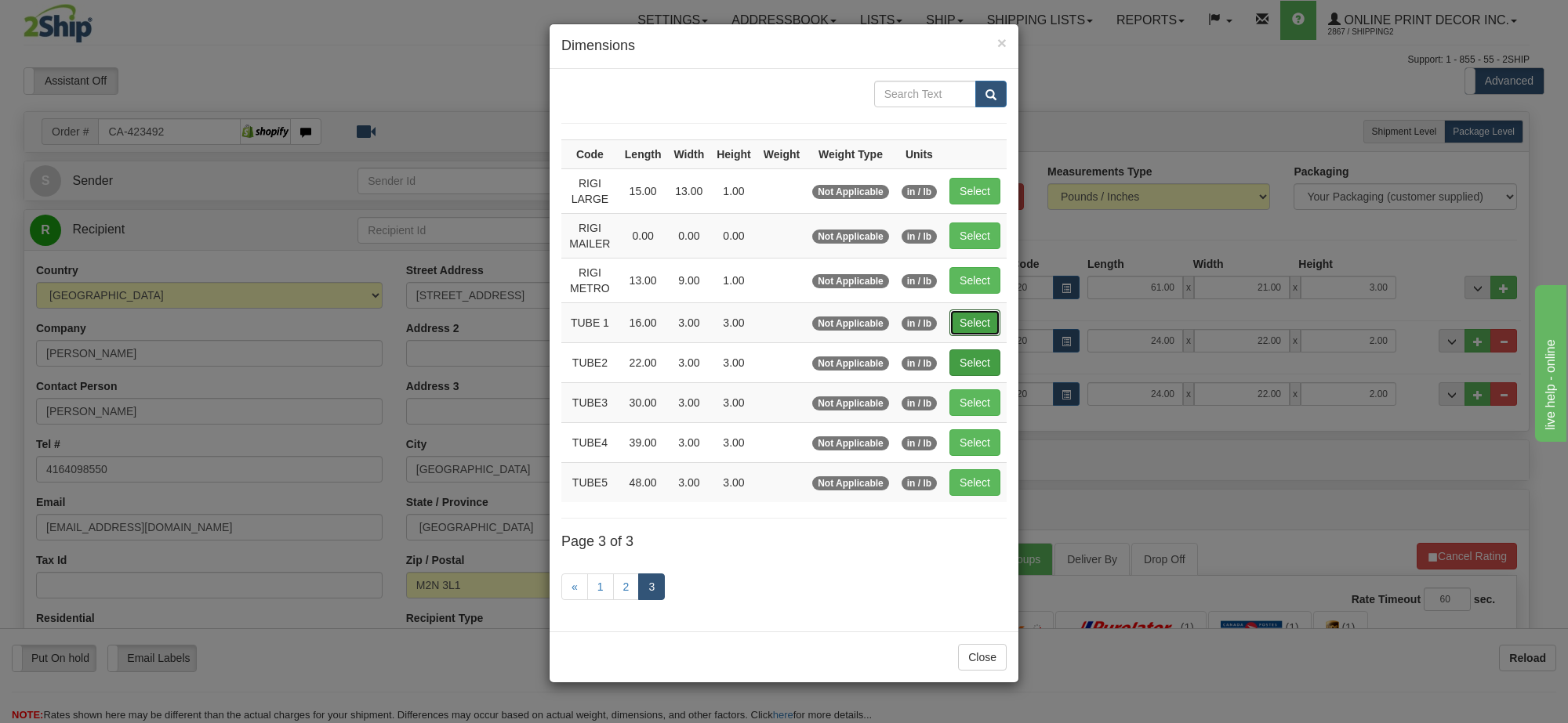
click at [961, 324] on button "Select" at bounding box center [974, 322] width 51 height 27
type input "TUBE 1"
type input "16.00"
type input "3.00"
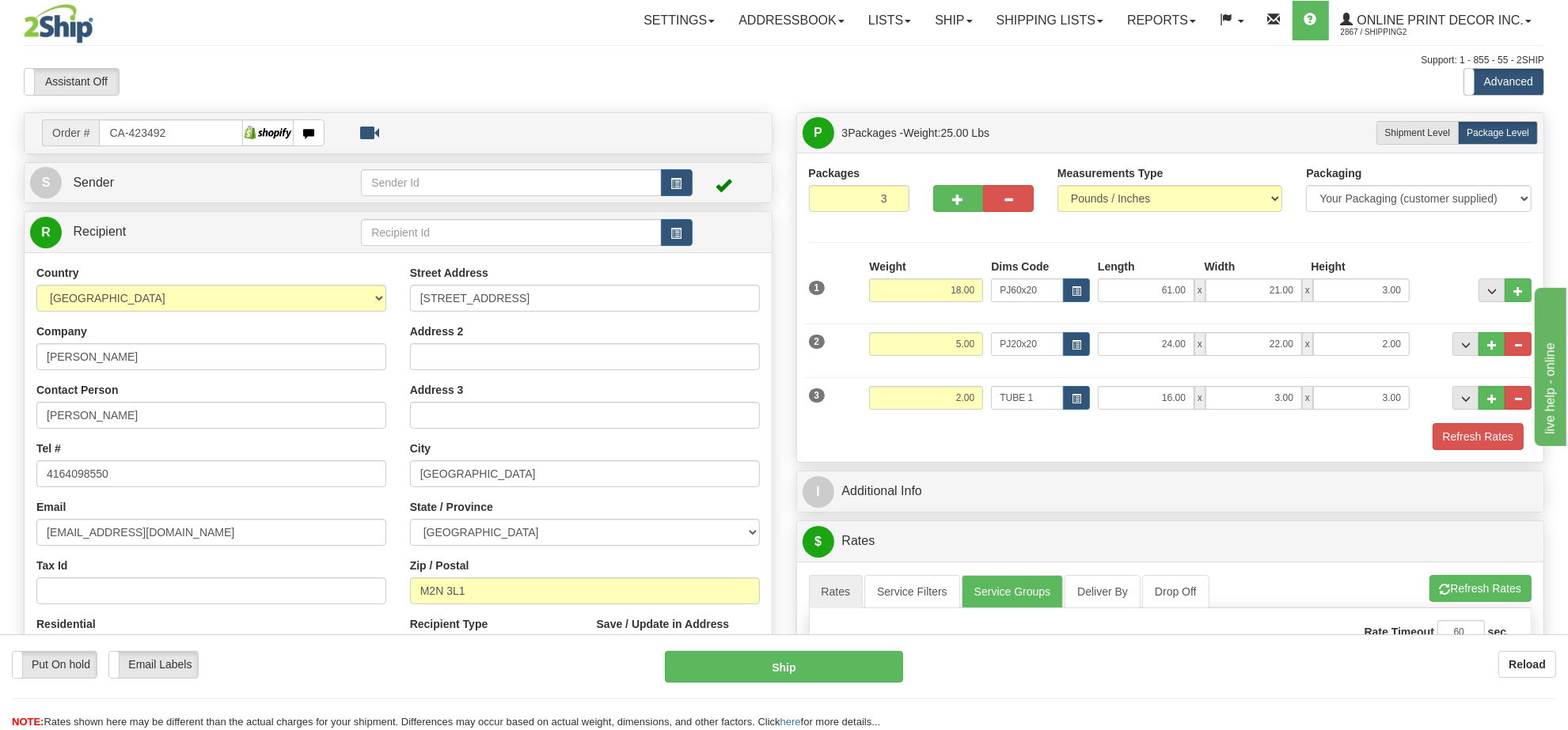
click at [1483, 580] on button "Refresh Rates" at bounding box center [1480, 589] width 102 height 27
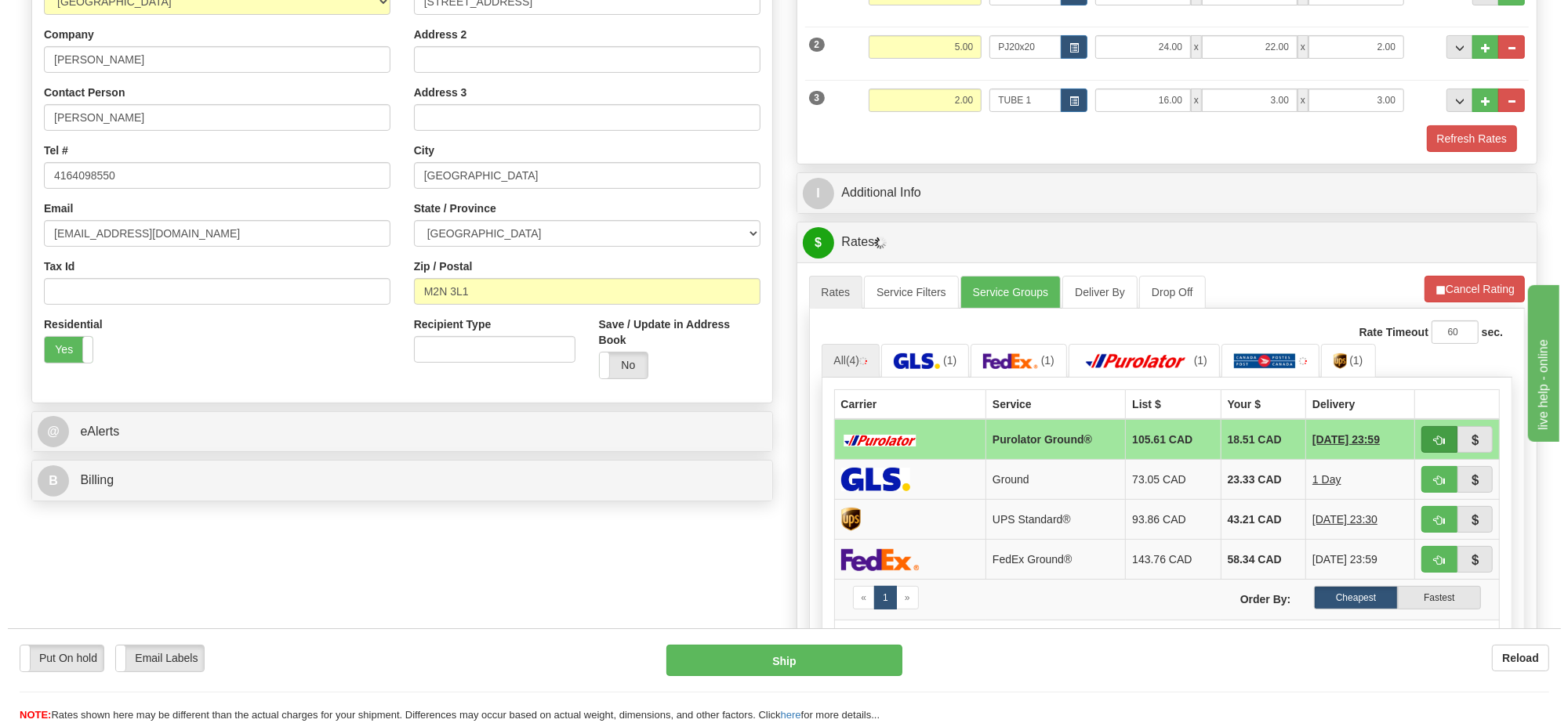
scroll to position [196, 0]
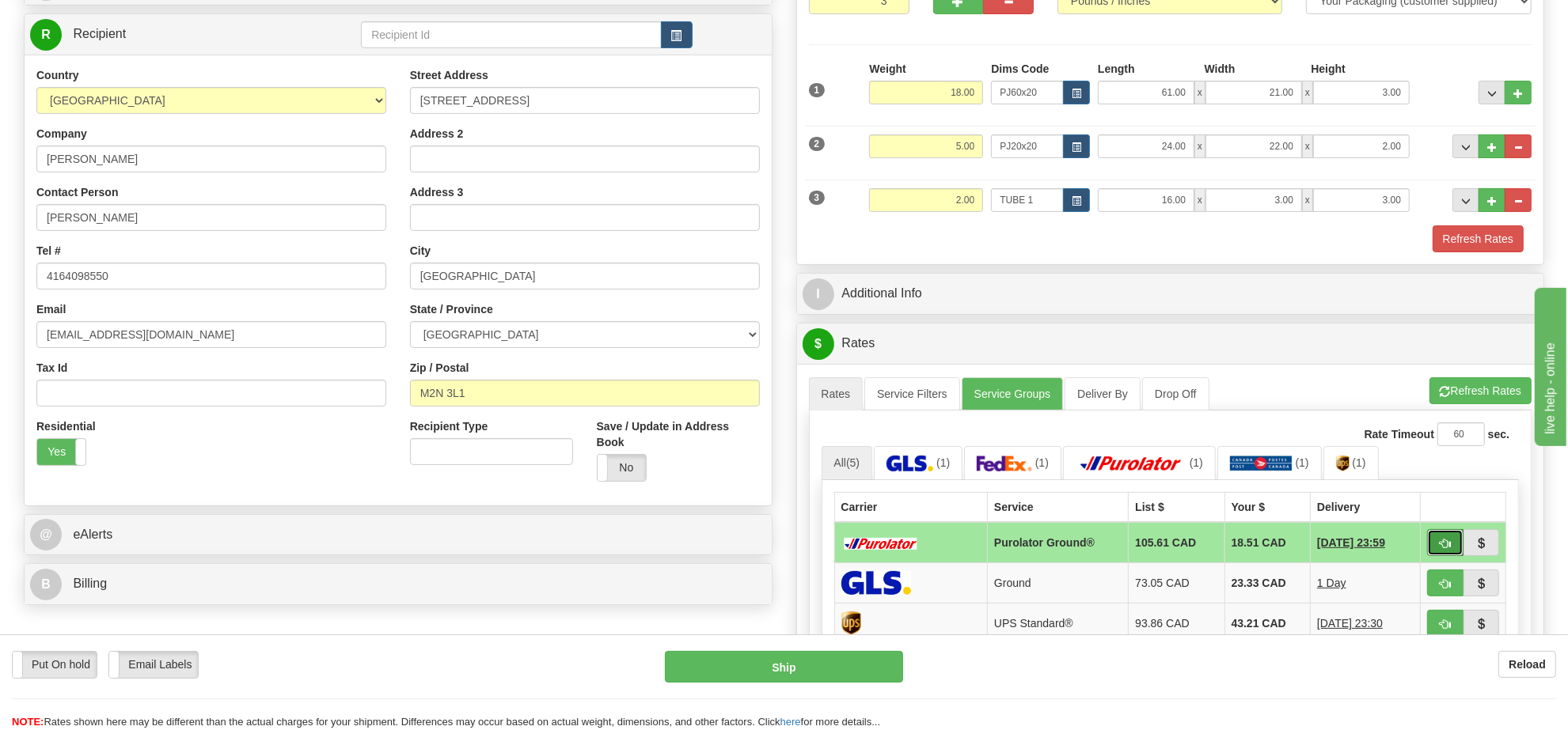
click at [1443, 547] on span "button" at bounding box center [1446, 544] width 11 height 11
type input "260"
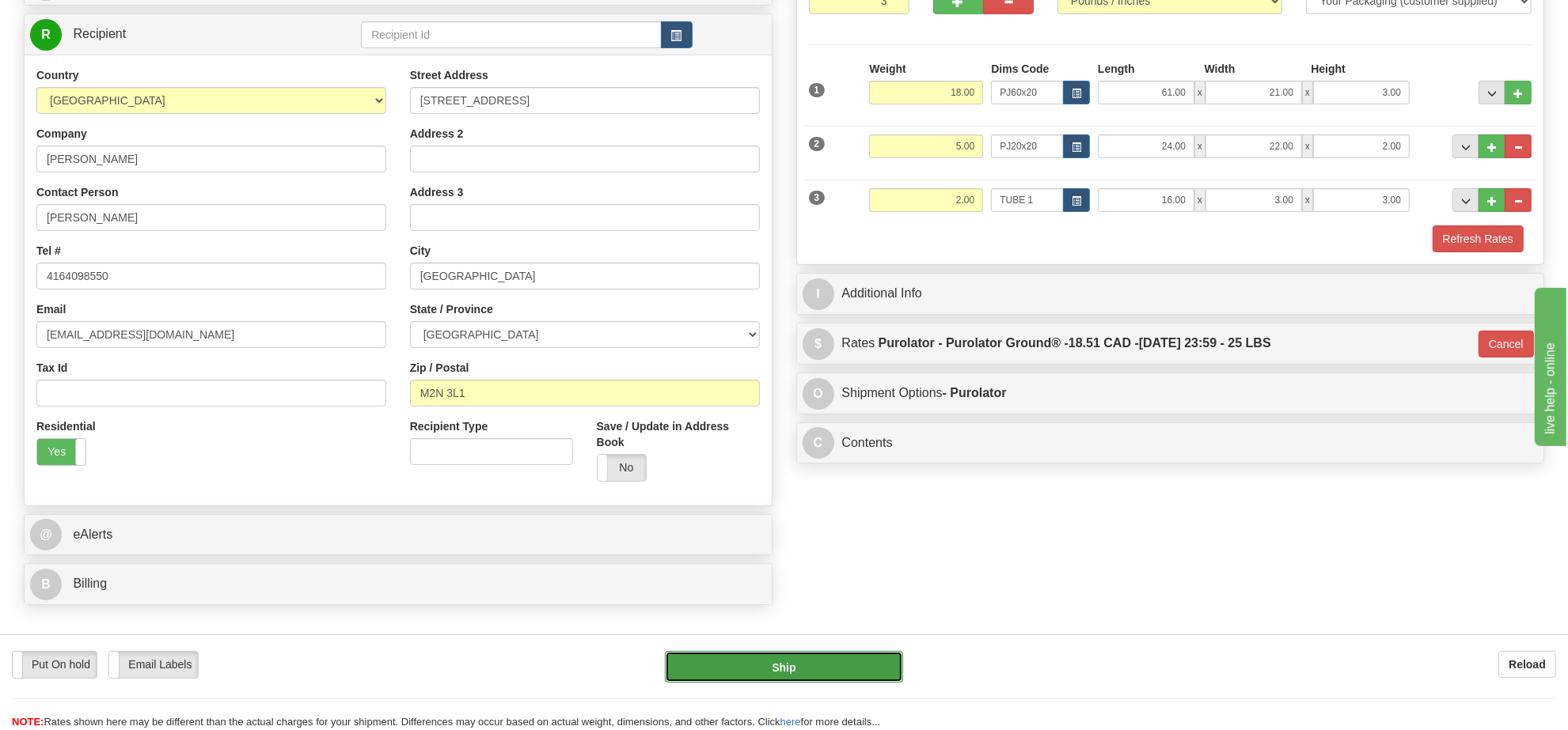
click at [832, 665] on button "Ship" at bounding box center [784, 667] width 237 height 32
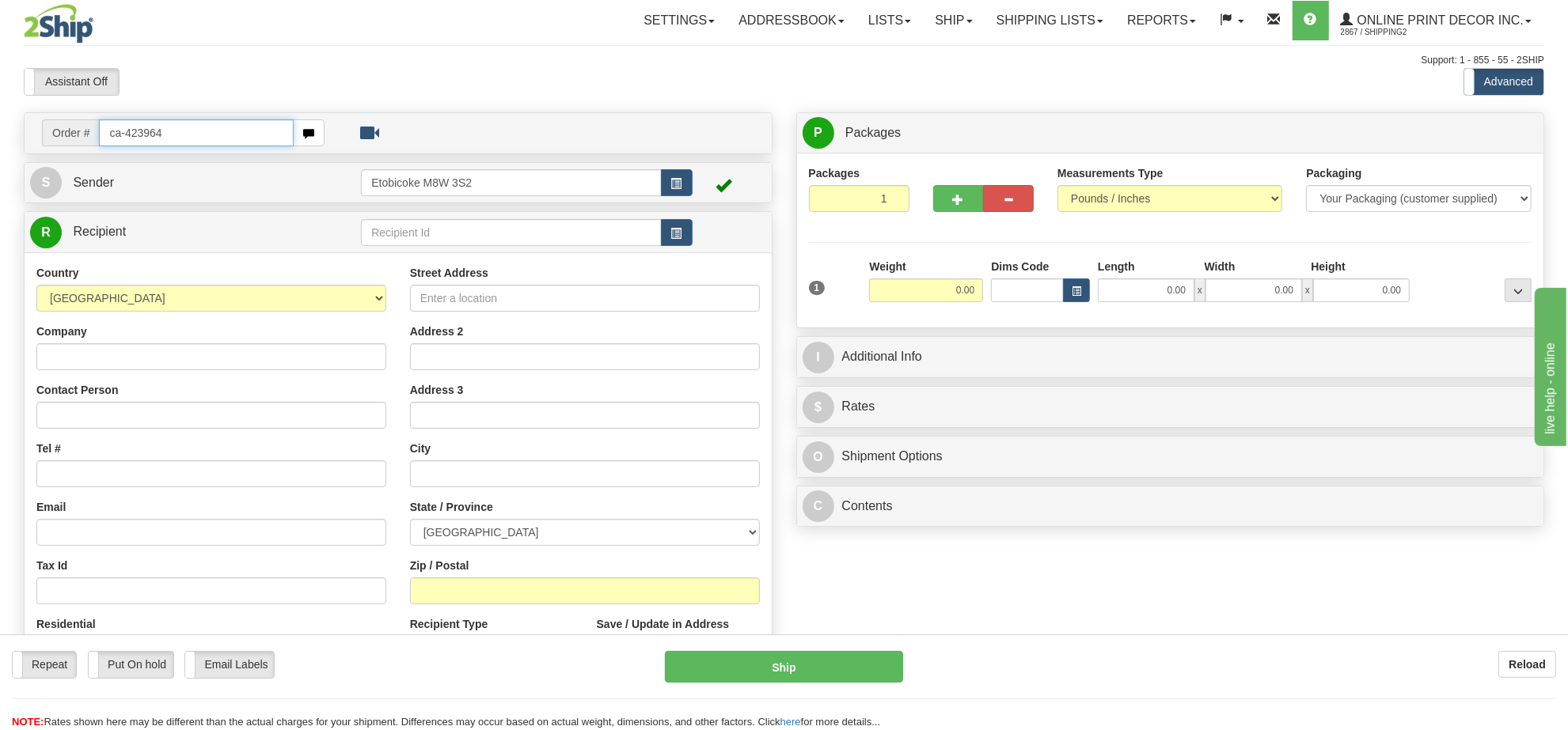
type input "ca-423964"
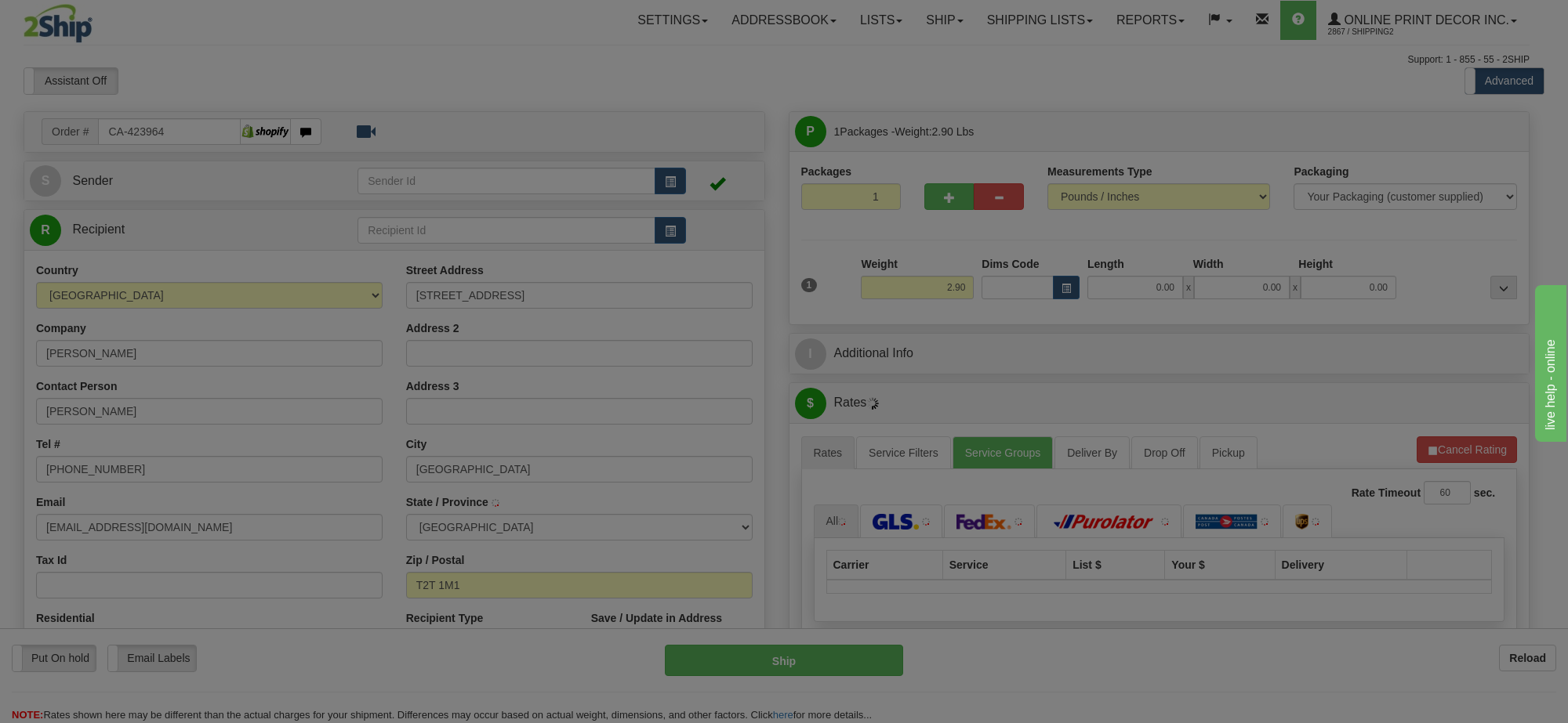
type input "[GEOGRAPHIC_DATA]"
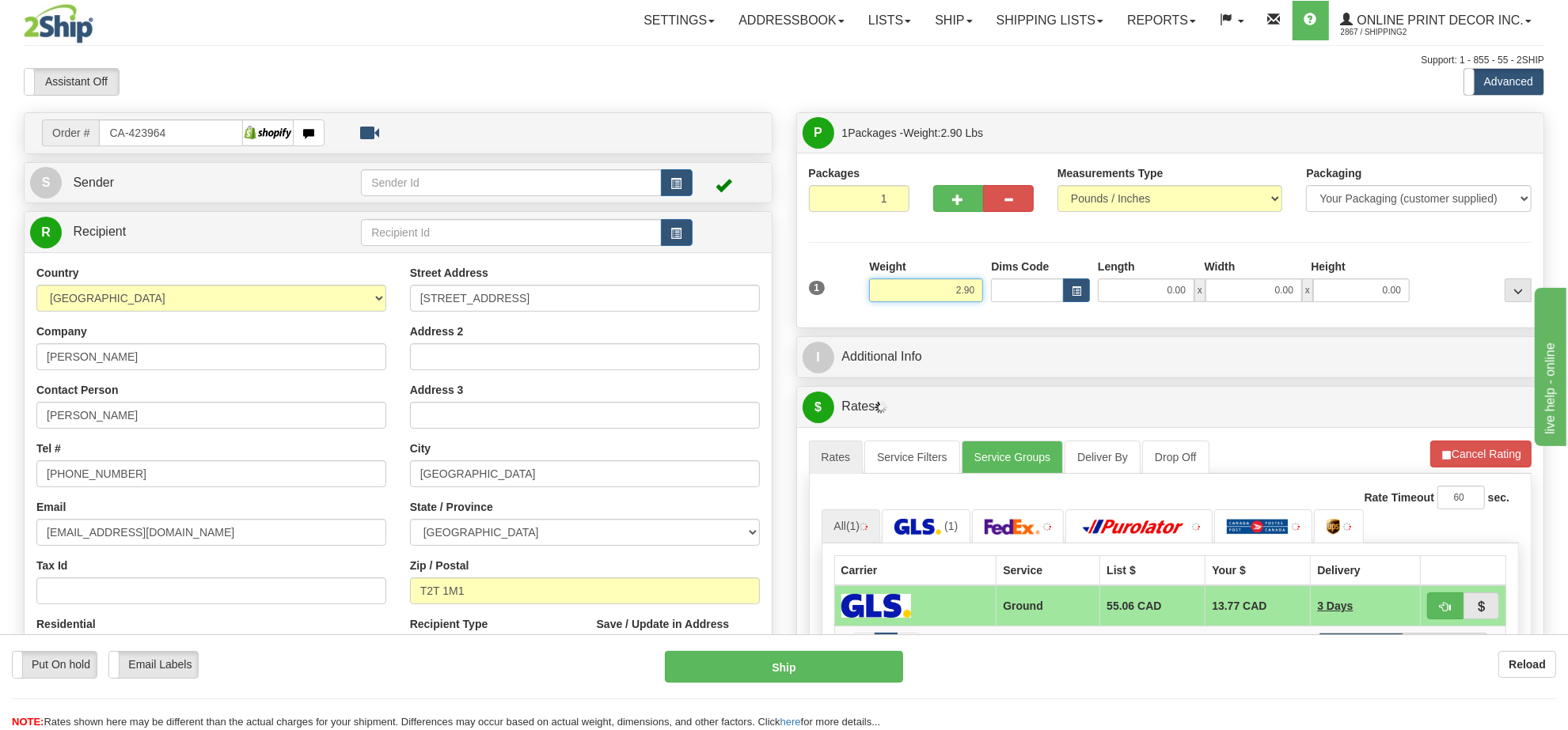
click at [939, 297] on input "2.90" at bounding box center [926, 290] width 114 height 24
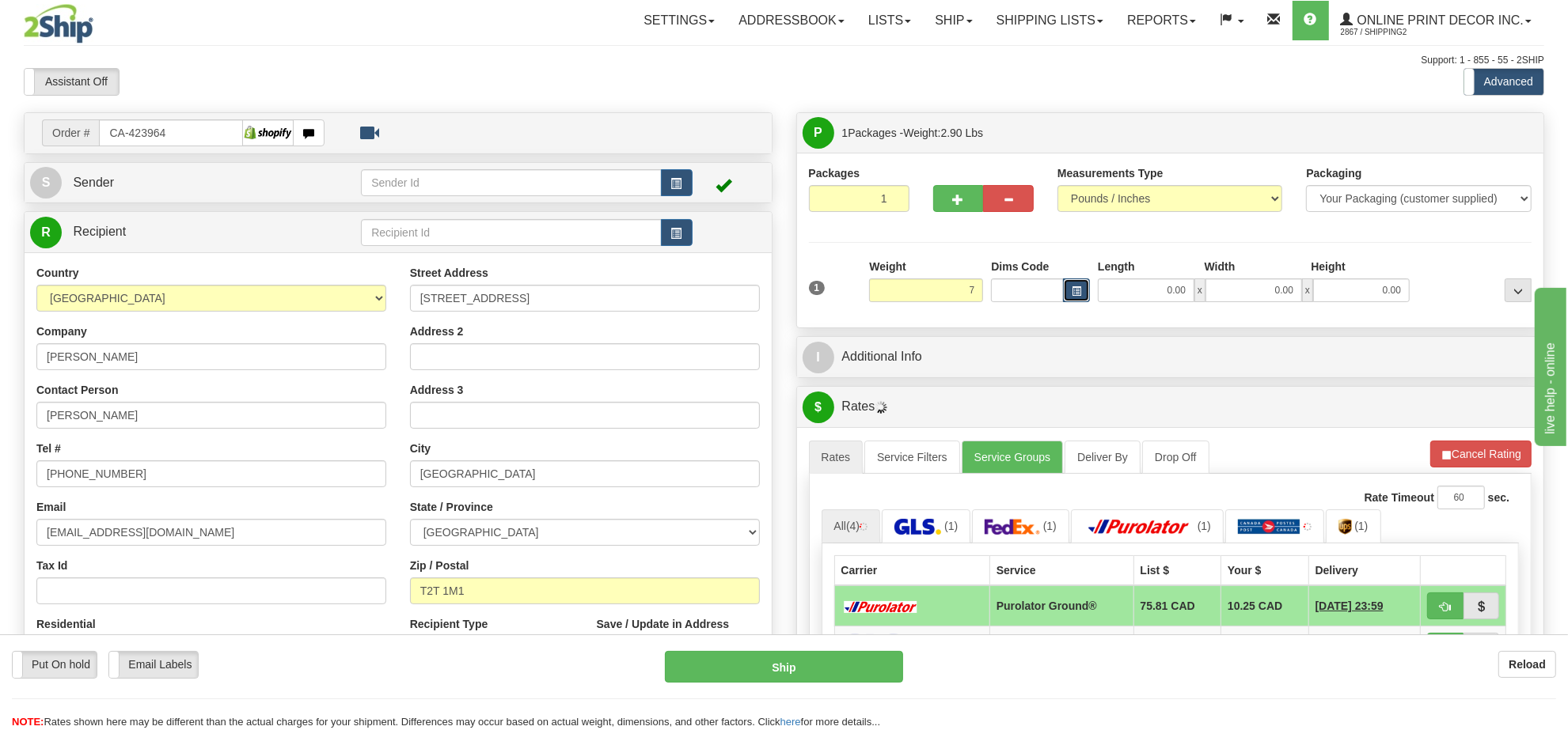
type input "7.00"
click at [1075, 290] on span "button" at bounding box center [1077, 291] width 10 height 9
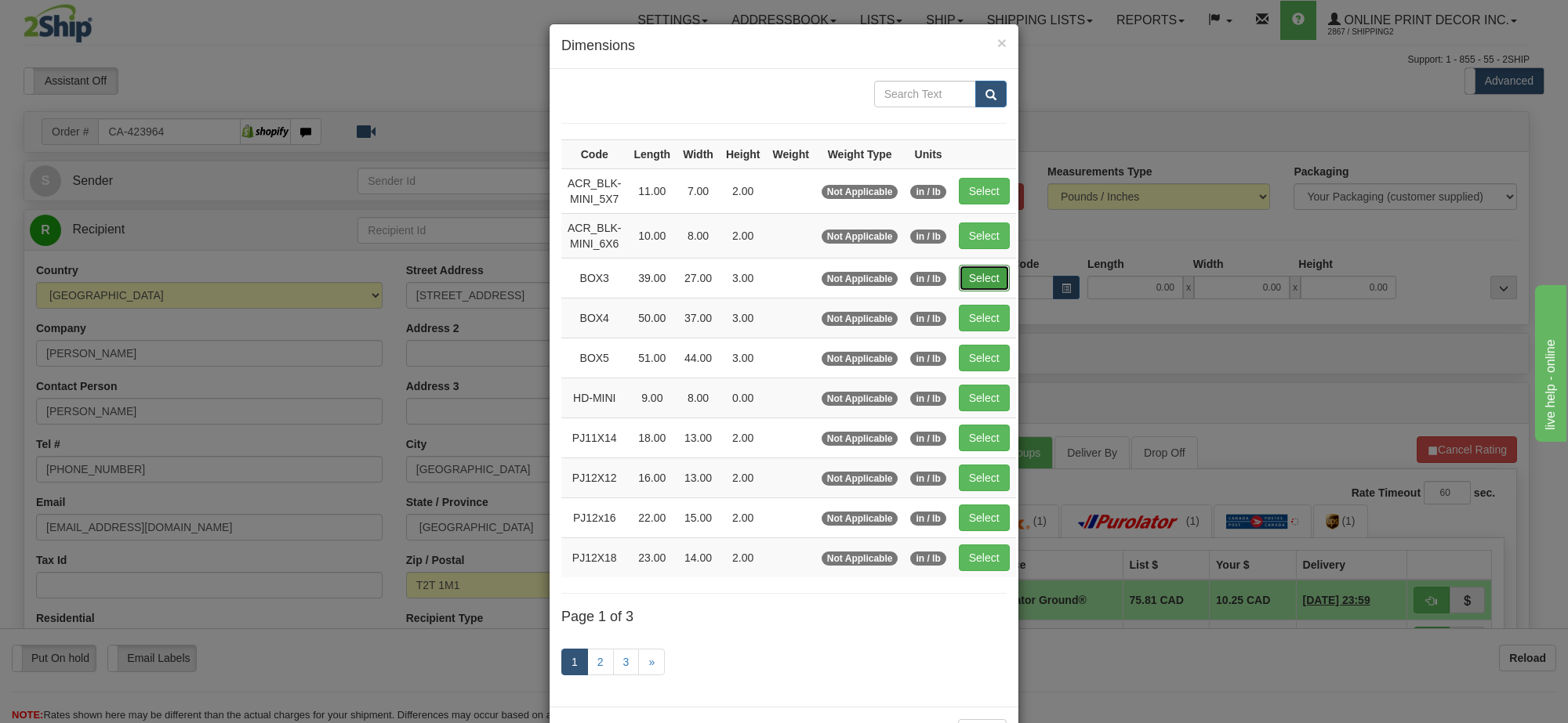
click at [1001, 291] on button "Select" at bounding box center [984, 278] width 51 height 27
type input "BOX3"
type input "39.00"
type input "27.00"
type input "3.00"
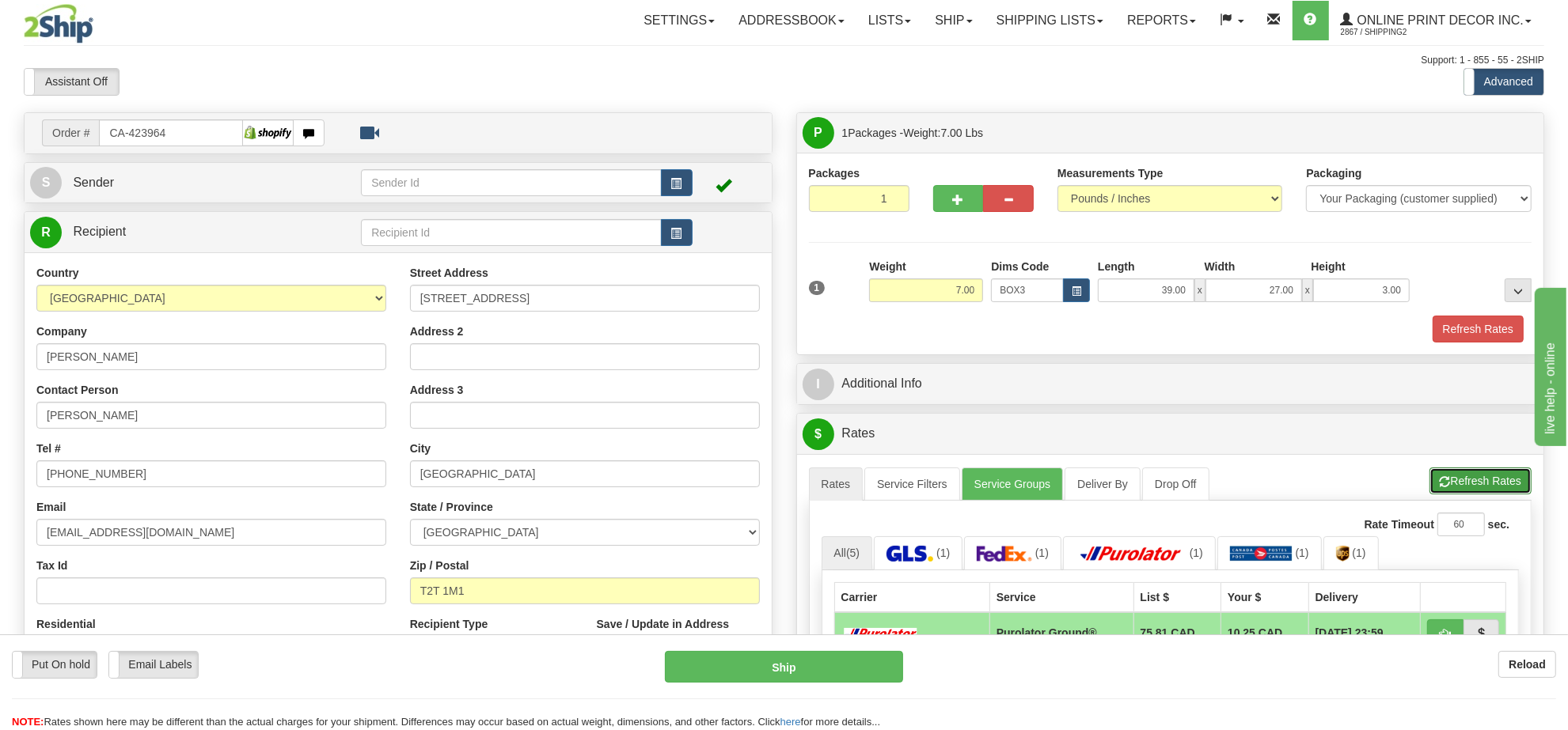
click at [1462, 480] on button "Refresh Rates" at bounding box center [1480, 481] width 102 height 27
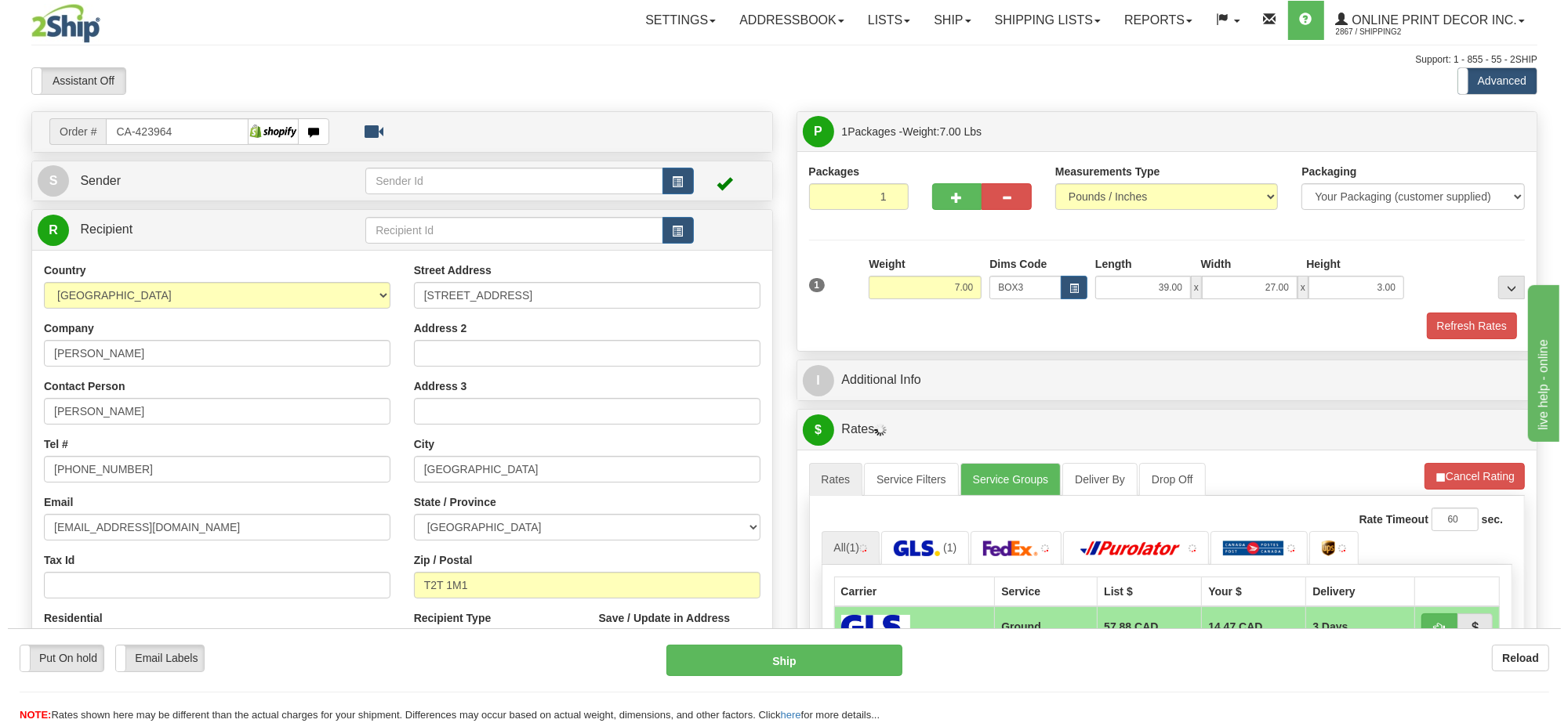
scroll to position [98, 0]
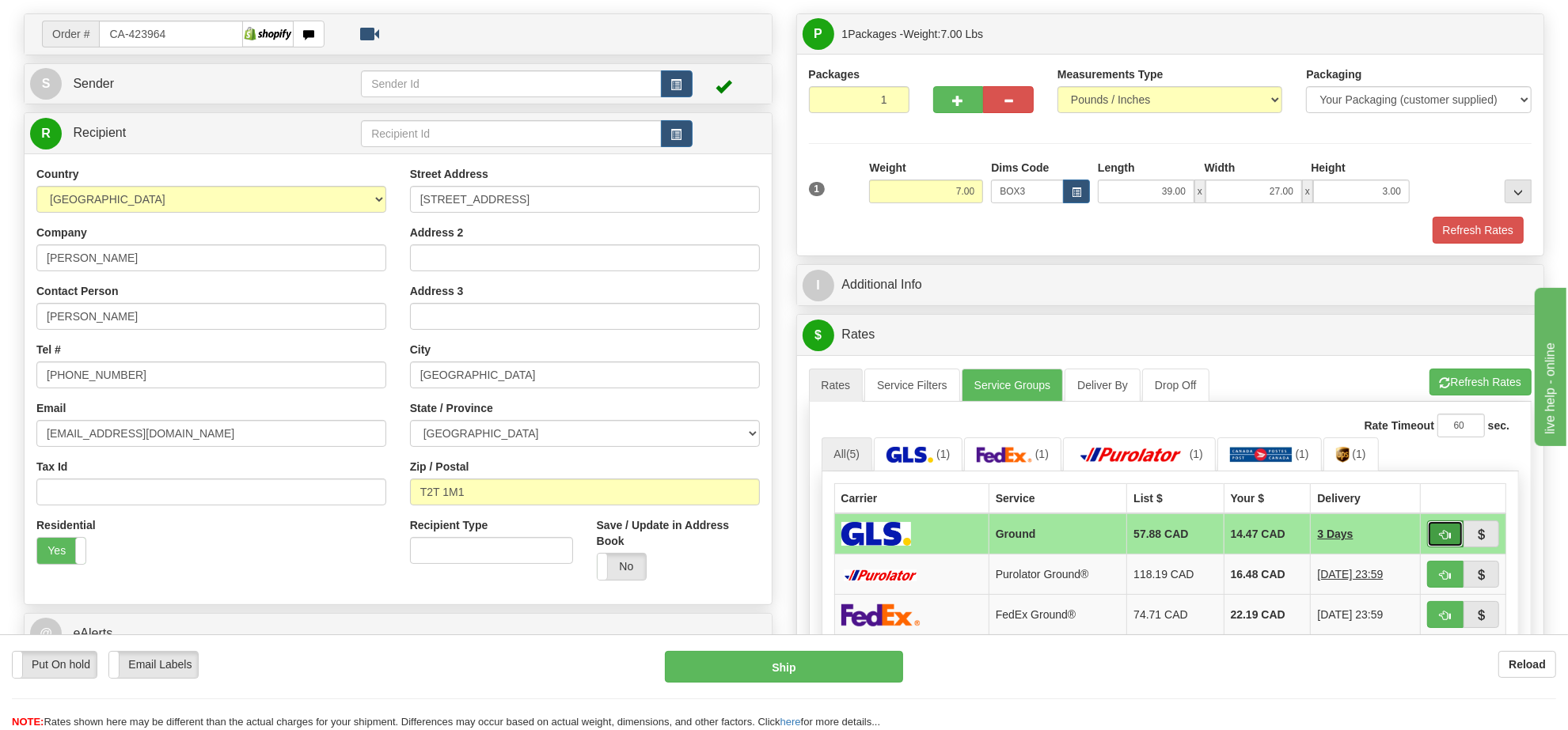
click at [1444, 540] on span "button" at bounding box center [1446, 535] width 11 height 11
type input "1"
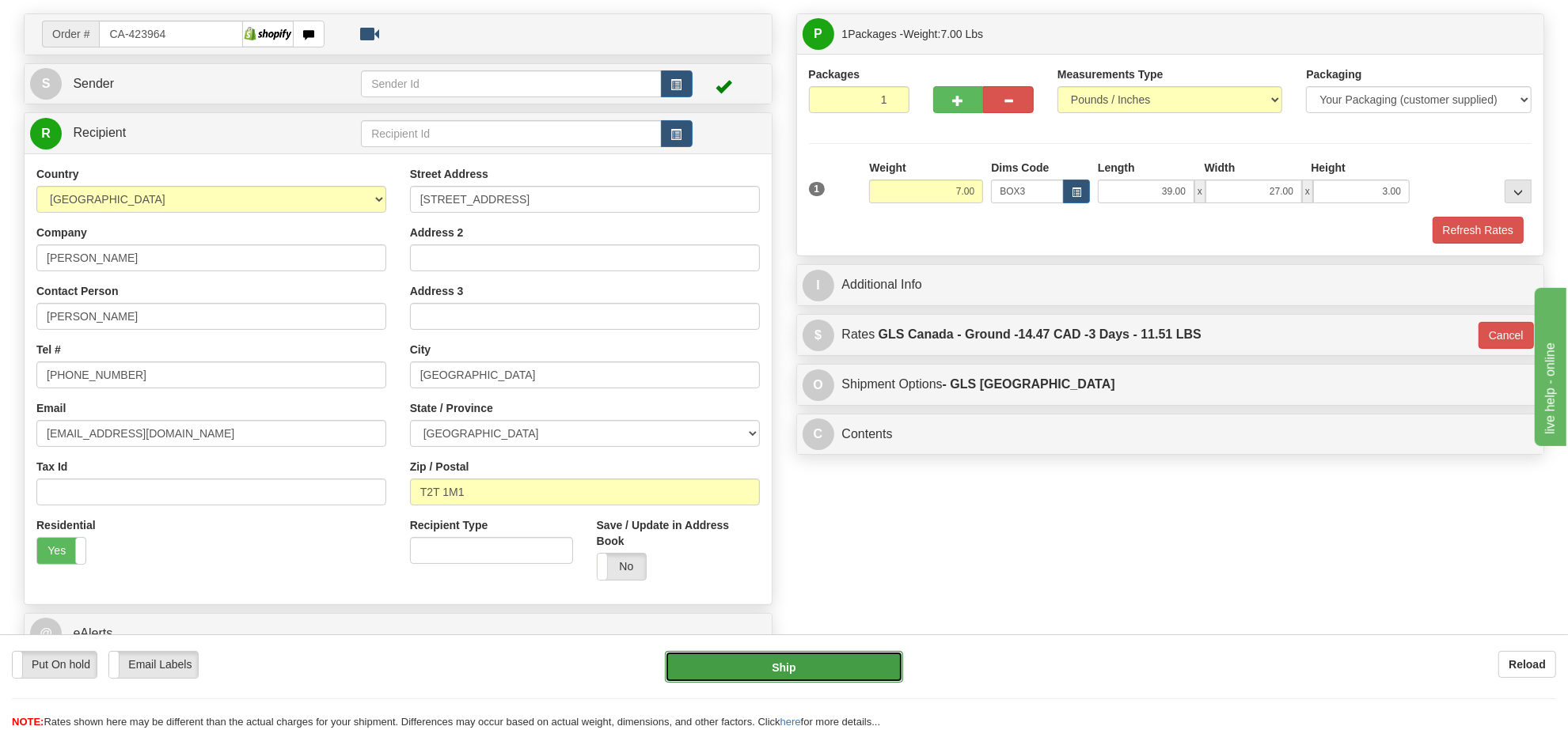
click at [812, 662] on button "Ship" at bounding box center [784, 667] width 237 height 32
